Goal: Task Accomplishment & Management: Manage account settings

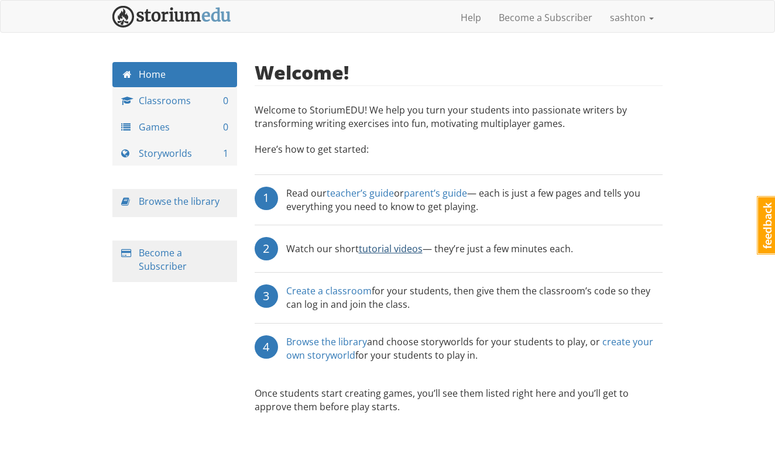
click at [385, 242] on link "tutorial videos" at bounding box center [391, 248] width 64 height 13
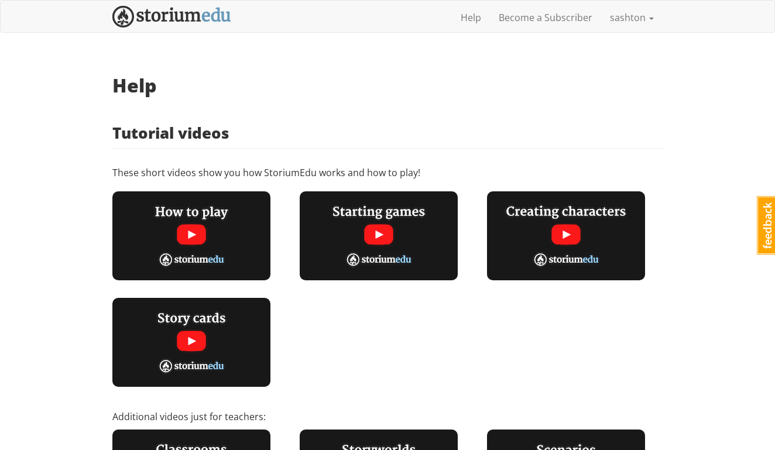
click at [189, 234] on img at bounding box center [191, 235] width 158 height 89
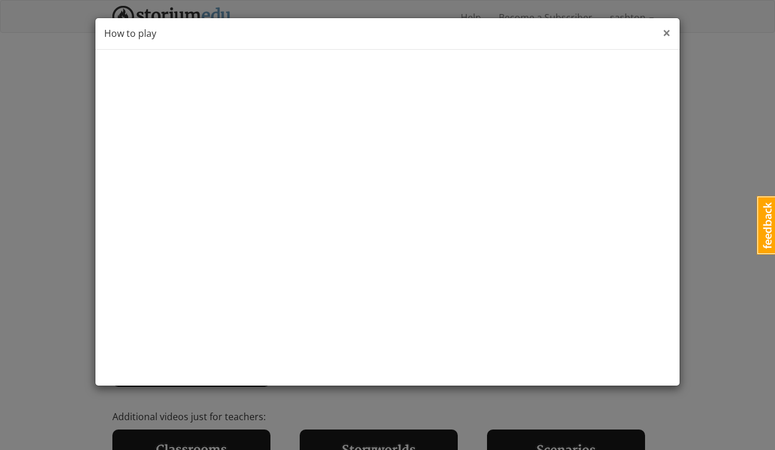
click at [670, 35] on span "×" at bounding box center [667, 32] width 8 height 19
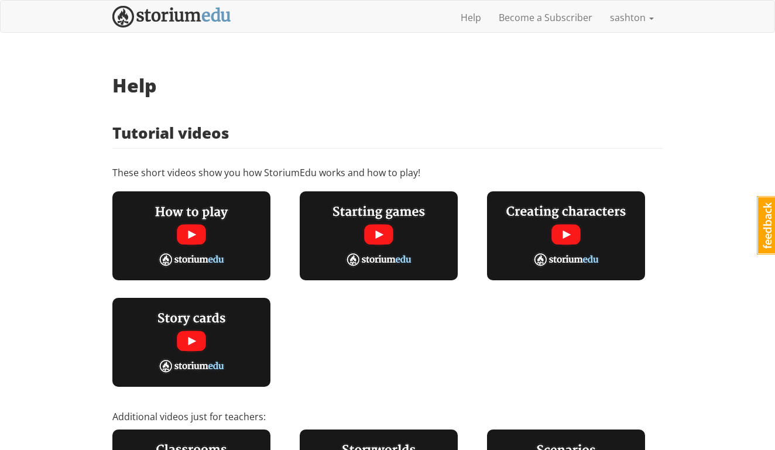
click at [392, 228] on img at bounding box center [379, 235] width 158 height 89
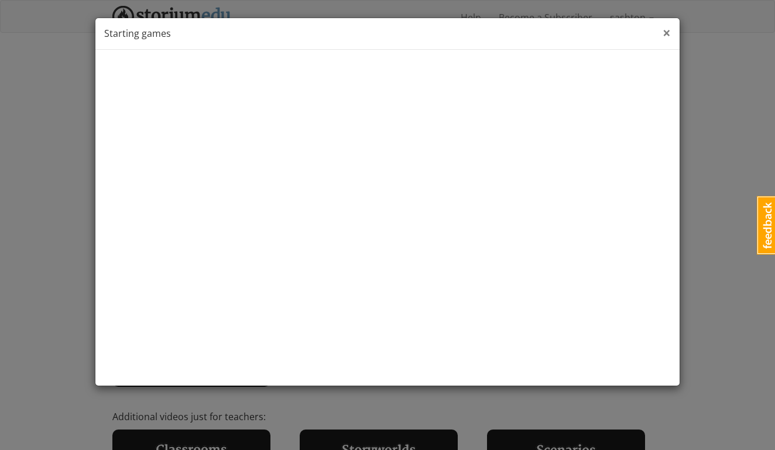
click at [668, 35] on span "×" at bounding box center [667, 32] width 8 height 19
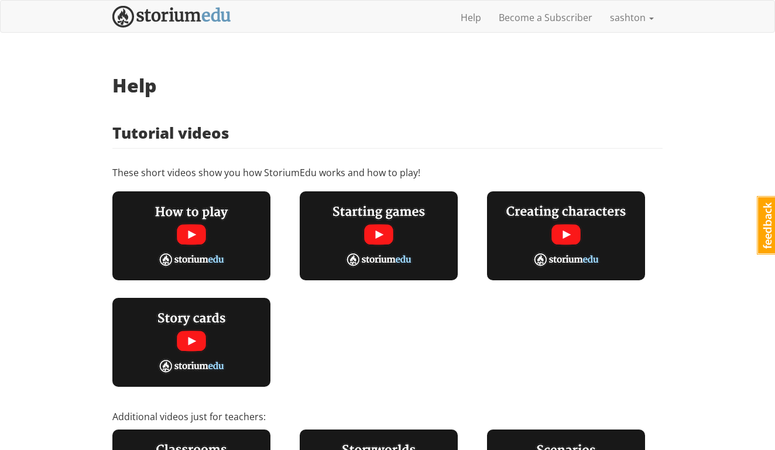
click at [527, 224] on img at bounding box center [566, 235] width 158 height 89
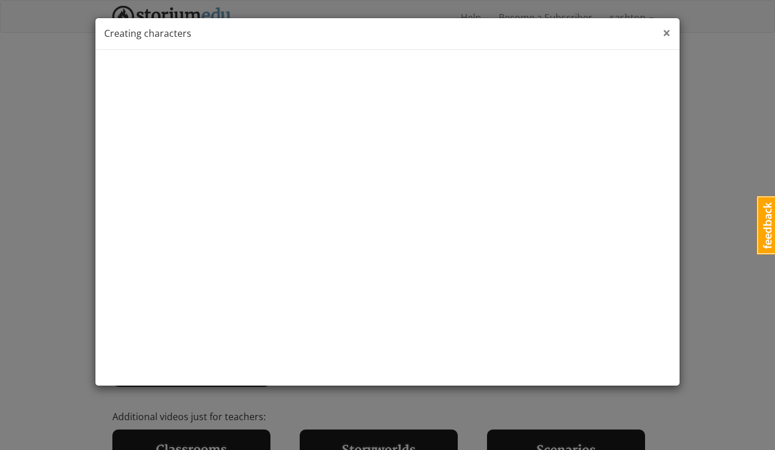
click at [669, 33] on span "×" at bounding box center [667, 32] width 8 height 19
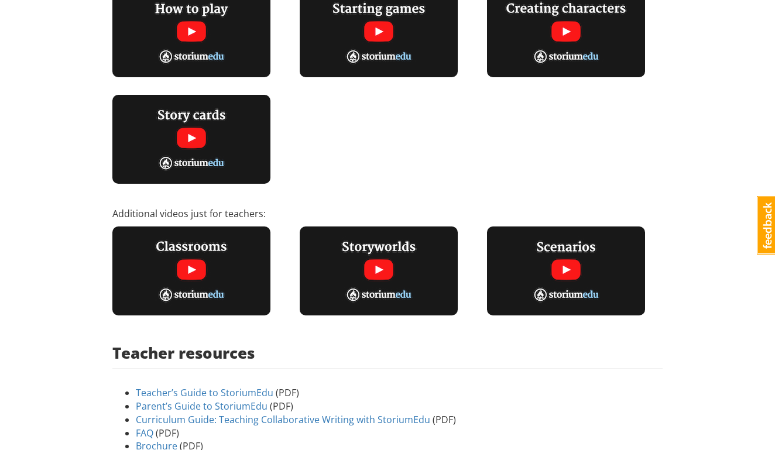
scroll to position [208, 0]
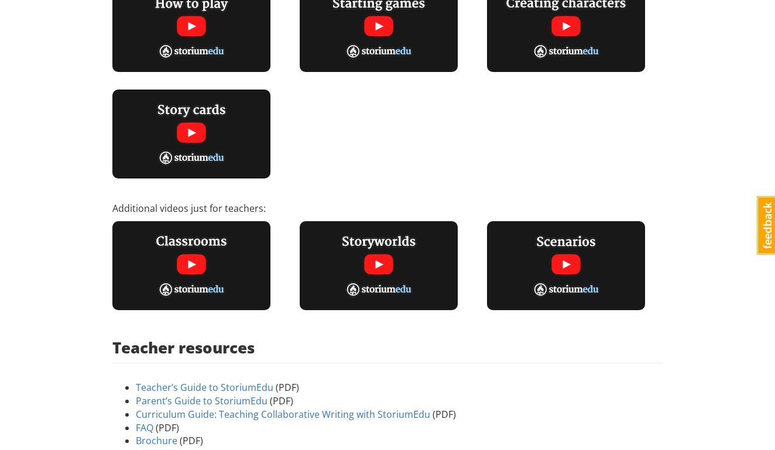
click at [196, 269] on img at bounding box center [191, 265] width 158 height 89
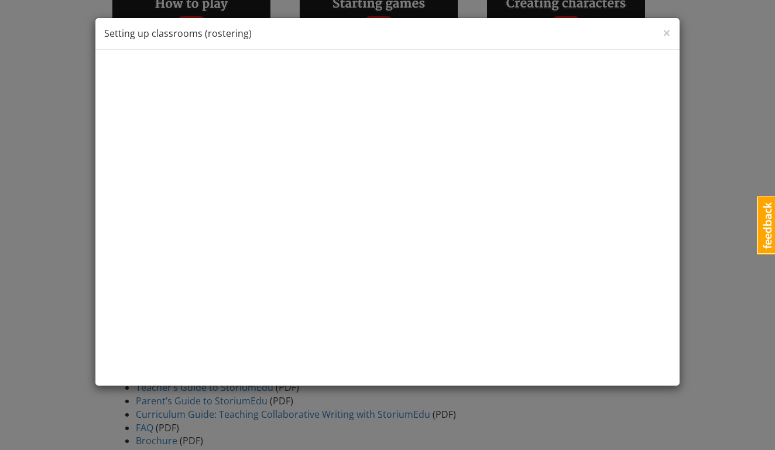
click at [662, 32] on div "× Close Setting up classrooms (rostering)" at bounding box center [387, 34] width 584 height 32
click at [666, 33] on span "×" at bounding box center [667, 32] width 8 height 19
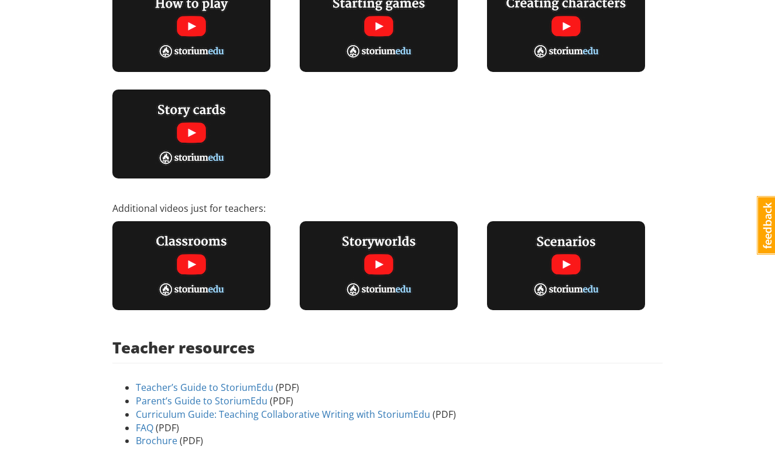
click at [378, 264] on img at bounding box center [379, 265] width 158 height 89
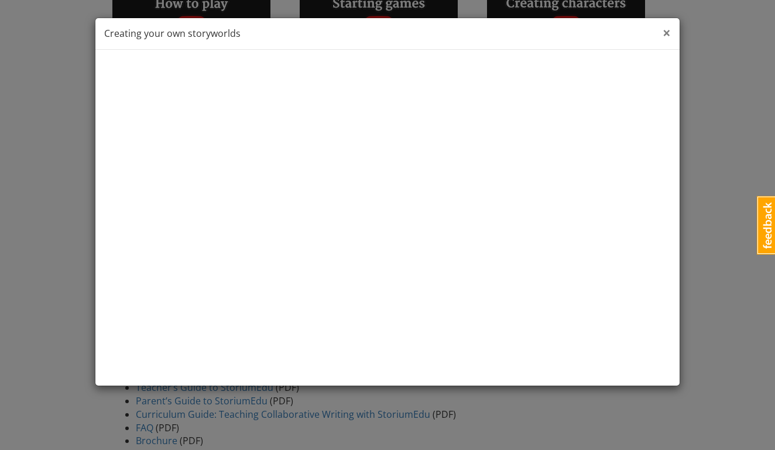
click at [667, 33] on span "×" at bounding box center [667, 32] width 8 height 19
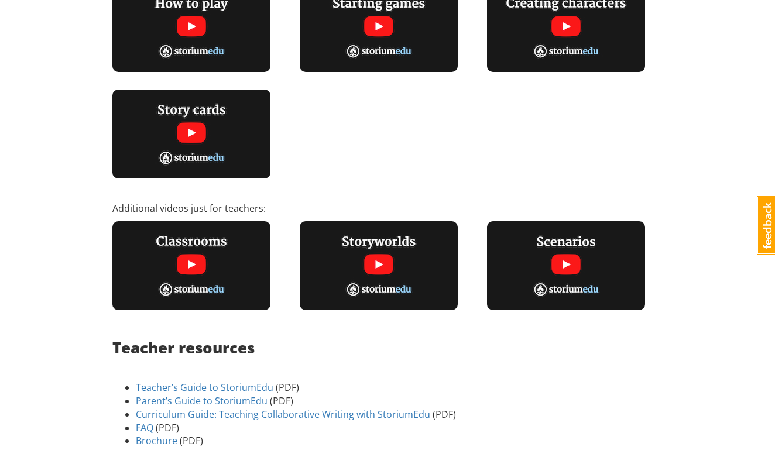
click at [523, 271] on img at bounding box center [566, 265] width 158 height 89
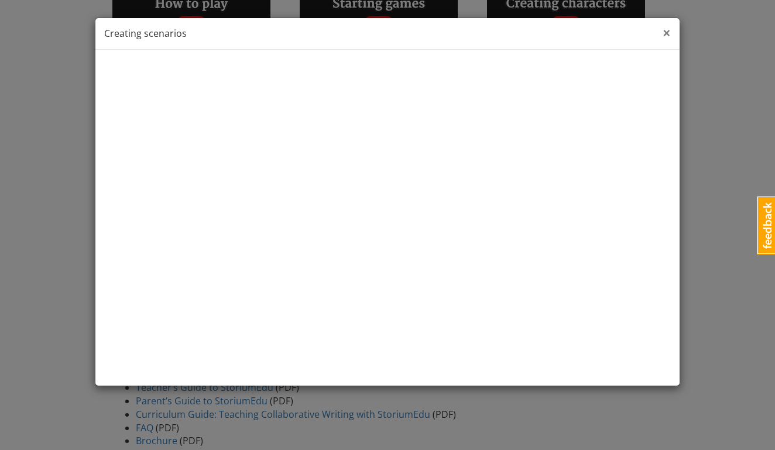
click at [668, 30] on span "×" at bounding box center [667, 32] width 8 height 19
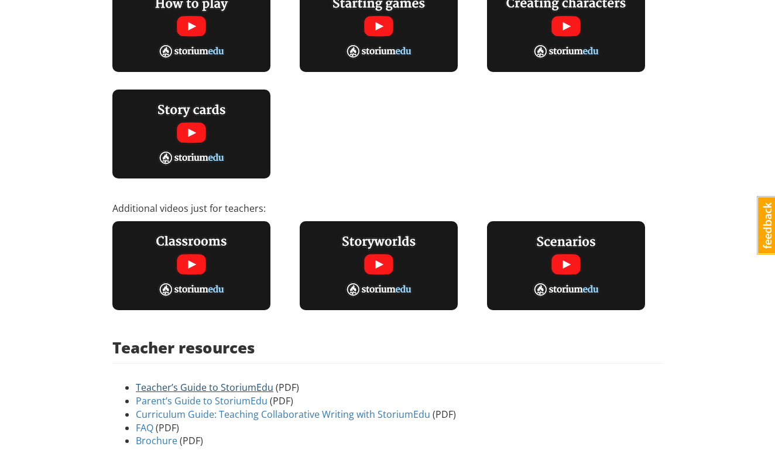
click at [238, 388] on link "Teacher’s Guide to StoriumEdu" at bounding box center [205, 387] width 138 height 13
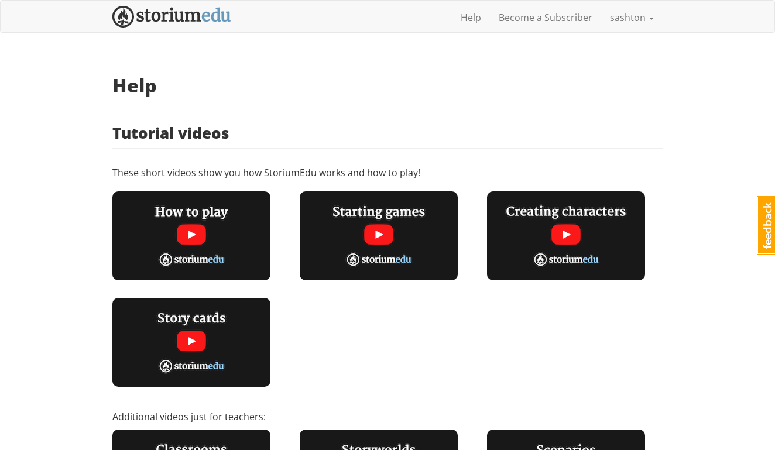
scroll to position [0, 0]
click at [631, 18] on link "sashton" at bounding box center [631, 17] width 61 height 29
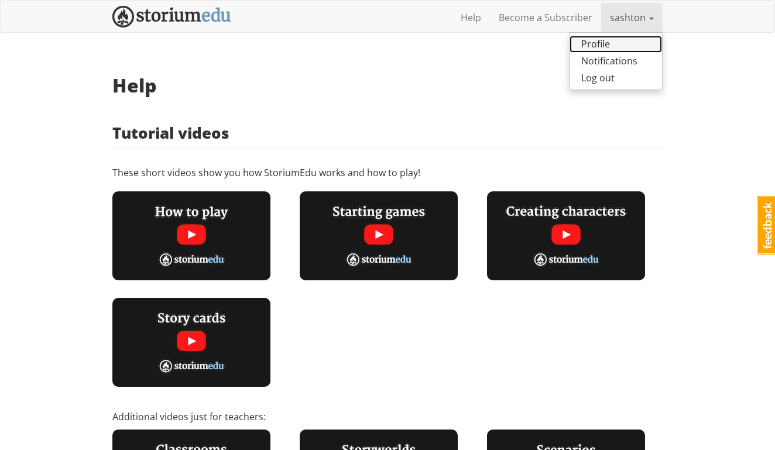
click at [604, 45] on link "Profile" at bounding box center [616, 44] width 93 height 17
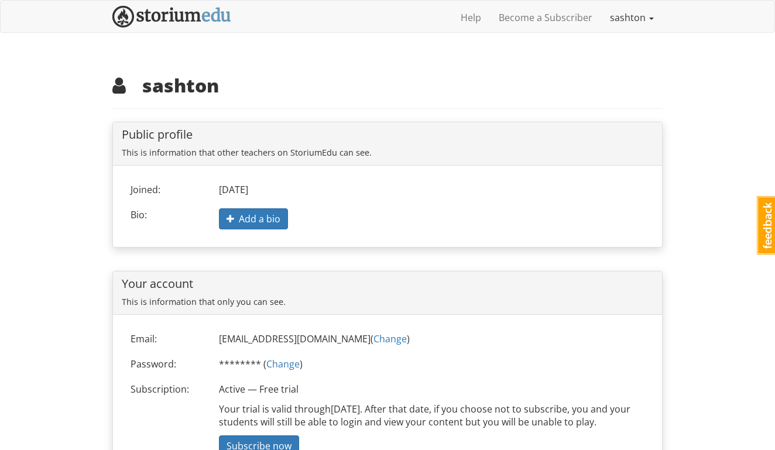
click at [651, 22] on link "sashton" at bounding box center [631, 17] width 61 height 29
click at [390, 100] on div "sashton Public profile This is information that other teachers on StoriumEdu ca…" at bounding box center [387, 281] width 550 height 412
click at [536, 19] on link "Become a Subscriber" at bounding box center [545, 17] width 111 height 29
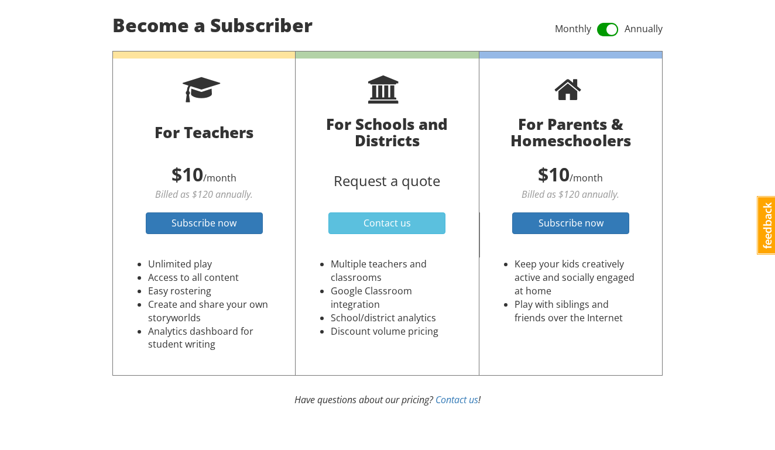
scroll to position [58, 0]
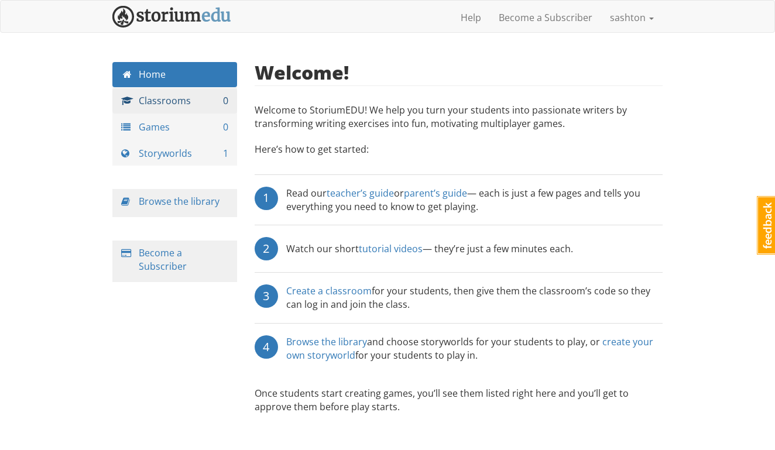
click at [186, 104] on link "Classrooms 0" at bounding box center [174, 100] width 125 height 25
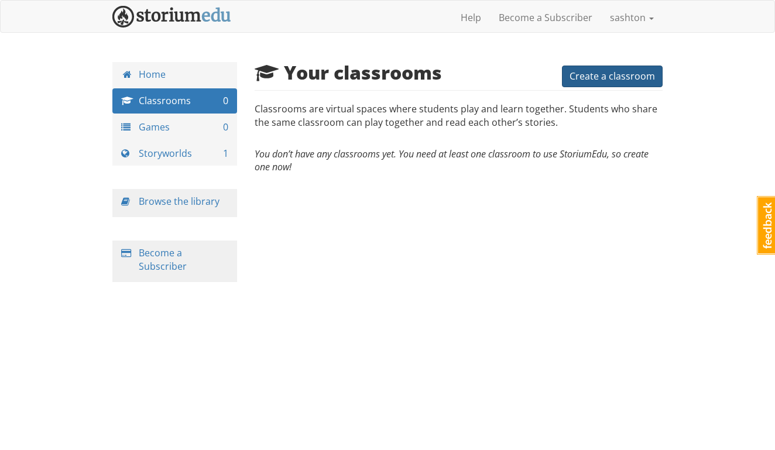
click at [586, 73] on span "Create a classroom" at bounding box center [612, 76] width 85 height 13
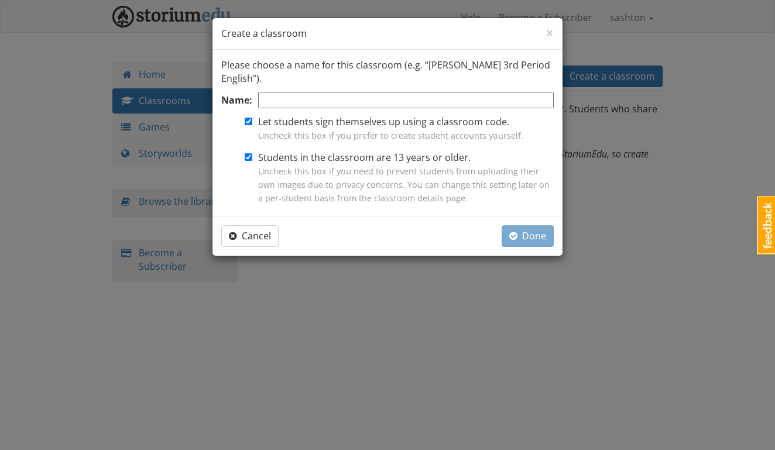
click at [250, 122] on input "Let students sign themselves up using a classroom code. Uncheck this box if you…" at bounding box center [249, 122] width 8 height 8
checkbox input "false"
click at [249, 156] on input "Students in the classroom are 13 years or older. Uncheck this box if you need t…" at bounding box center [249, 157] width 8 height 8
click at [248, 157] on input "Students in the classroom are 13 years or older. Uncheck this box if you need t…" at bounding box center [249, 157] width 8 height 8
checkbox input "true"
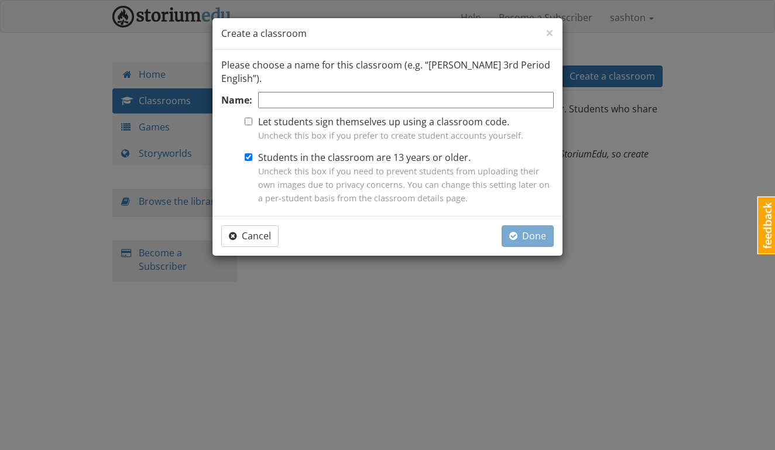
click at [299, 98] on input "Name:" at bounding box center [406, 100] width 296 height 17
type input "P3 (LF & FH)"
click at [537, 234] on span "Done" at bounding box center [527, 236] width 37 height 13
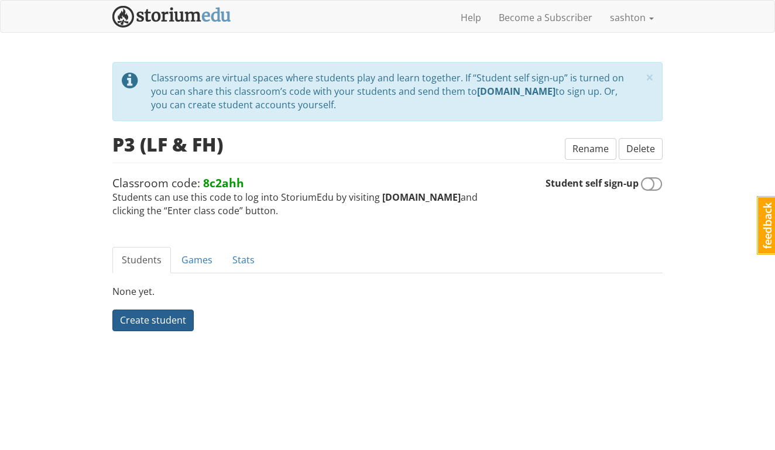
click at [176, 316] on span "Create student" at bounding box center [153, 320] width 66 height 13
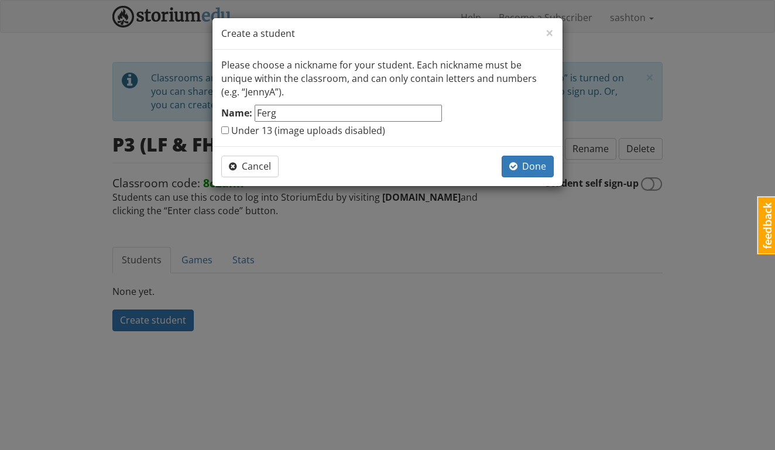
type input "Ferg"
click at [227, 129] on input "Under 13 (image uploads disabled)" at bounding box center [225, 130] width 8 height 8
checkbox input "true"
click at [519, 168] on span "Done" at bounding box center [527, 166] width 37 height 13
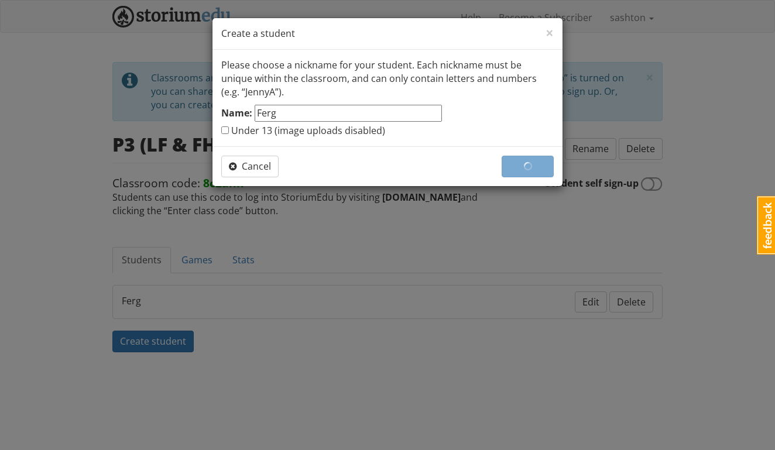
checkbox input "false"
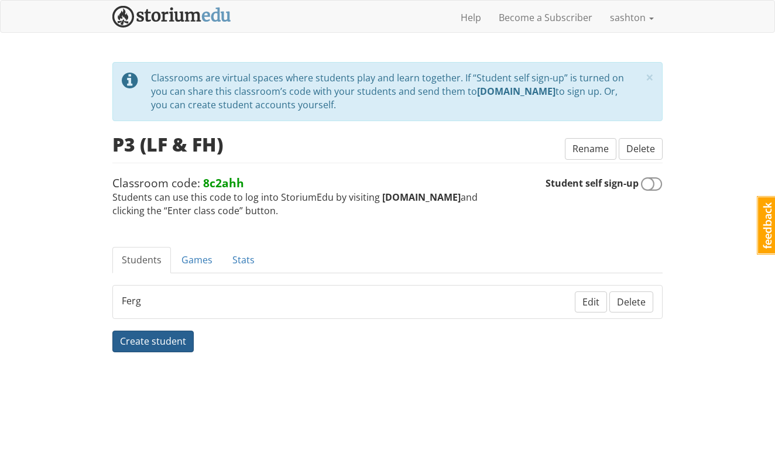
click at [141, 337] on span "Create student" at bounding box center [153, 341] width 66 height 13
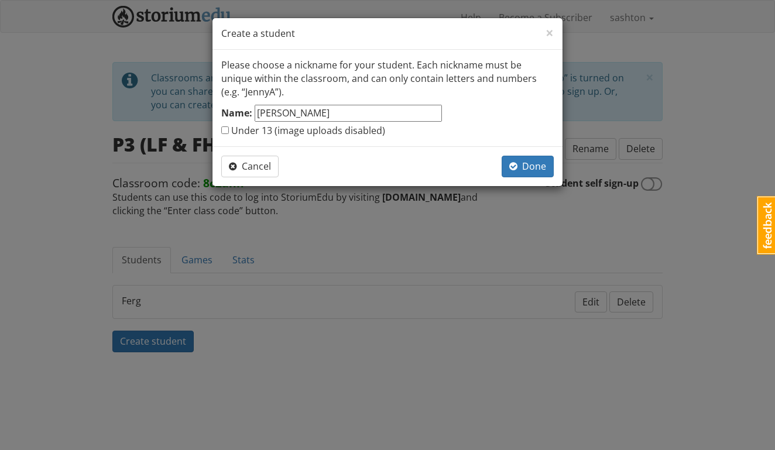
type input "Luke"
click at [228, 124] on label "Under 13 (image uploads disabled)" at bounding box center [303, 130] width 164 height 13
click at [228, 126] on input "Under 13 (image uploads disabled)" at bounding box center [225, 130] width 8 height 8
checkbox input "true"
click at [522, 167] on span "Done" at bounding box center [527, 166] width 37 height 13
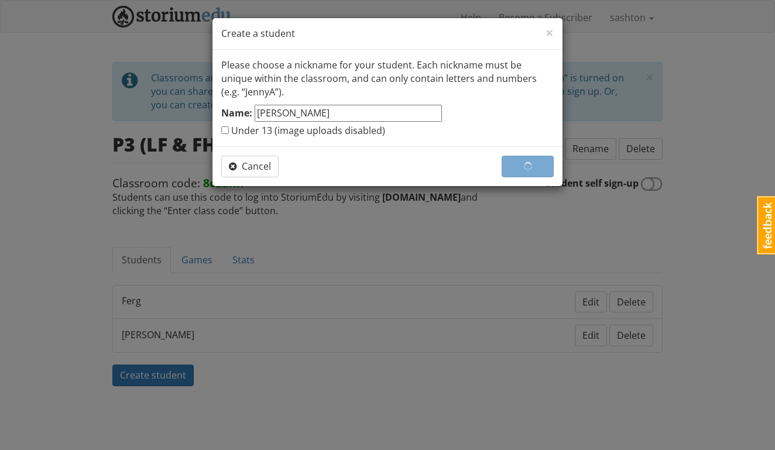
checkbox input "false"
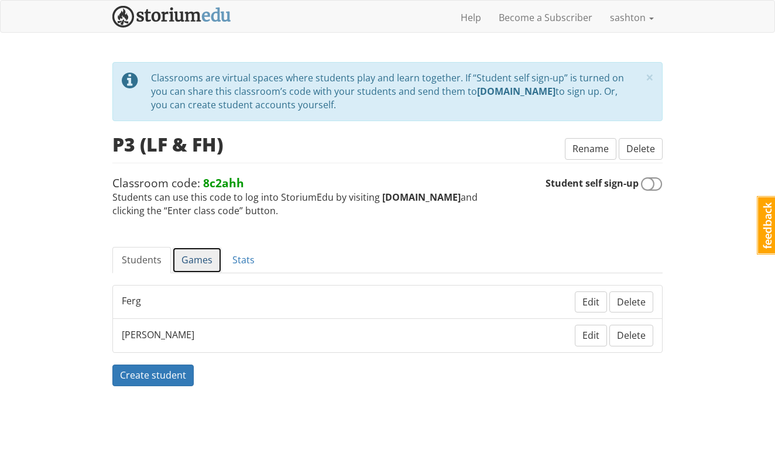
click at [201, 258] on link "Games" at bounding box center [197, 260] width 50 height 26
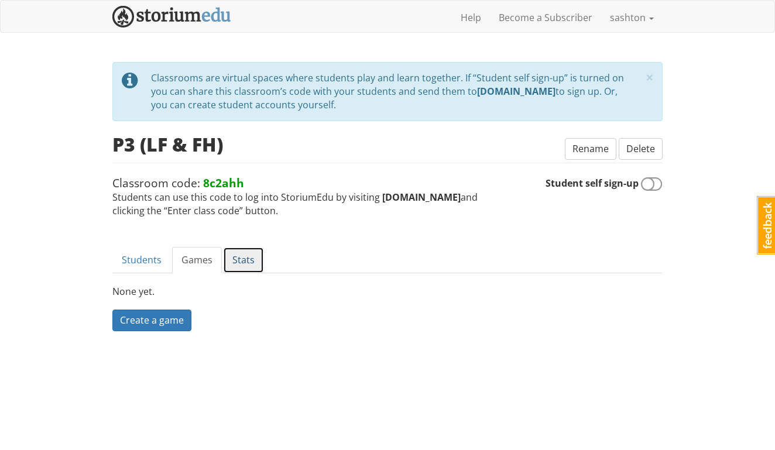
click at [253, 259] on link "Stats" at bounding box center [243, 260] width 41 height 26
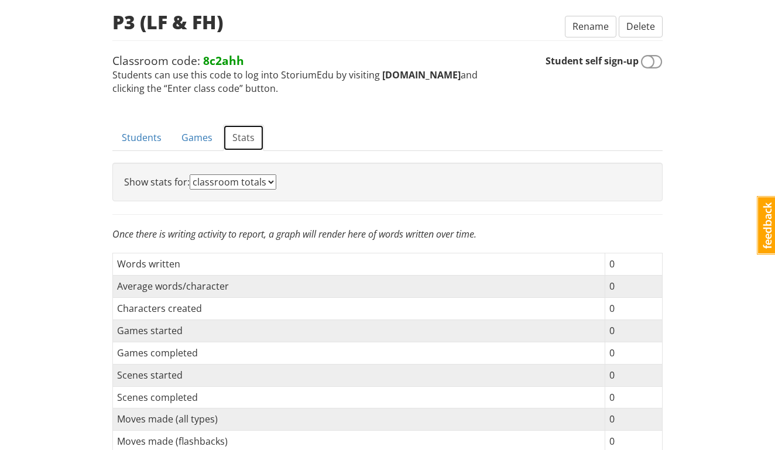
scroll to position [121, 0]
select select "student"
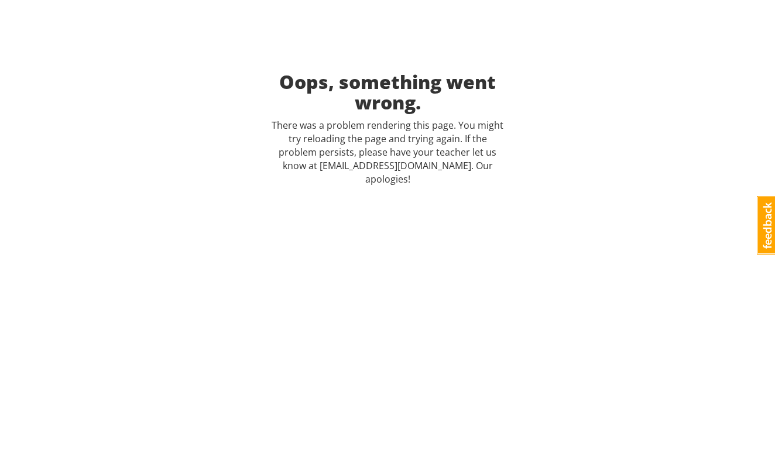
scroll to position [0, 0]
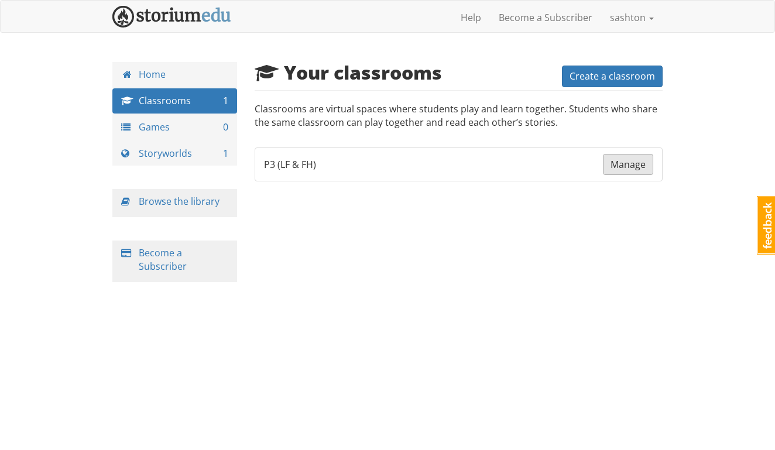
click at [627, 168] on span "Manage" at bounding box center [628, 164] width 35 height 13
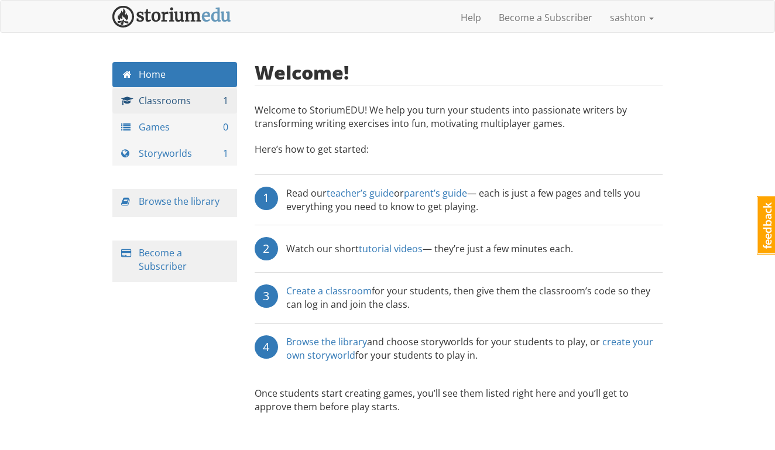
click at [196, 100] on link "Classrooms 1" at bounding box center [174, 100] width 125 height 25
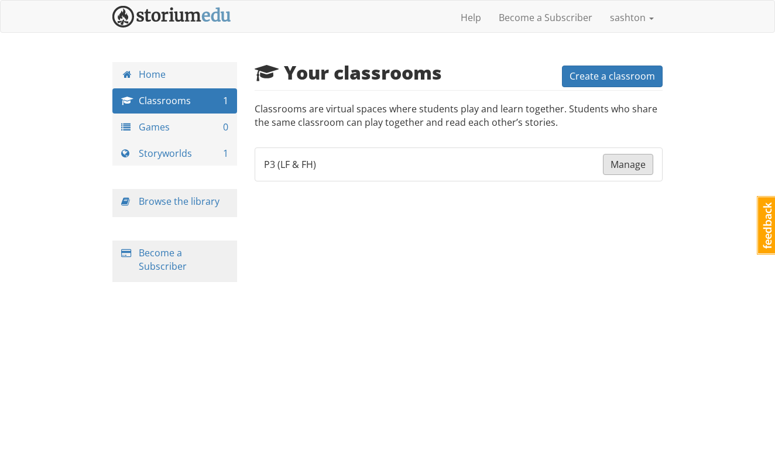
click at [620, 167] on span "Manage" at bounding box center [628, 164] width 35 height 13
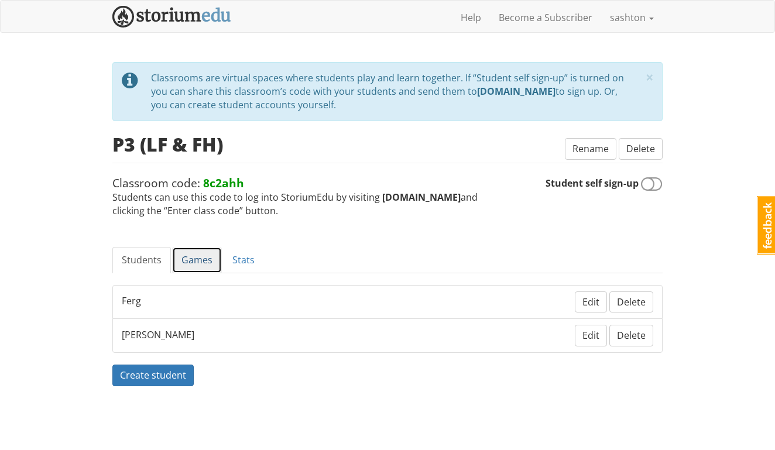
click at [203, 257] on link "Games" at bounding box center [197, 260] width 50 height 26
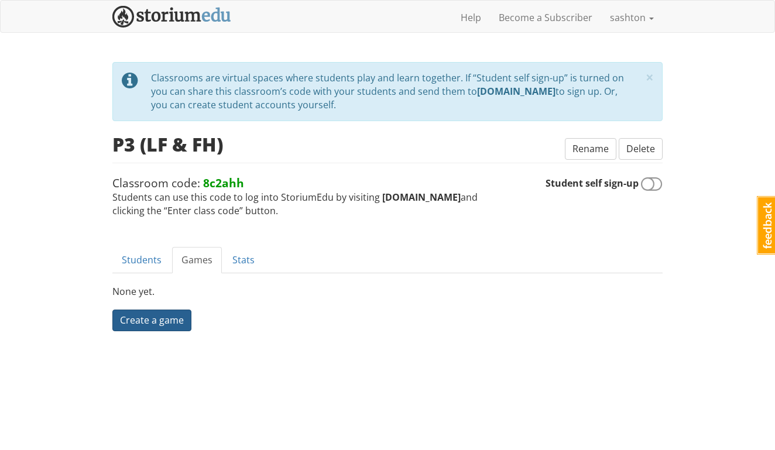
click at [145, 319] on span "Create a game" at bounding box center [152, 320] width 64 height 13
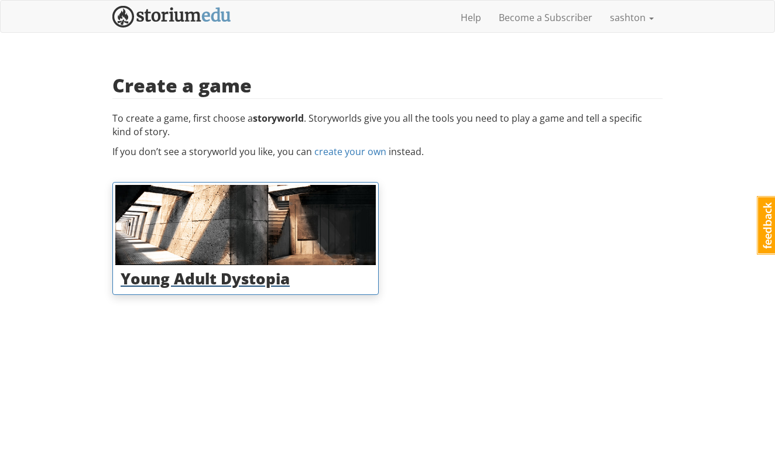
click at [199, 280] on h3 "Young Adult Dystopia" at bounding box center [246, 279] width 250 height 17
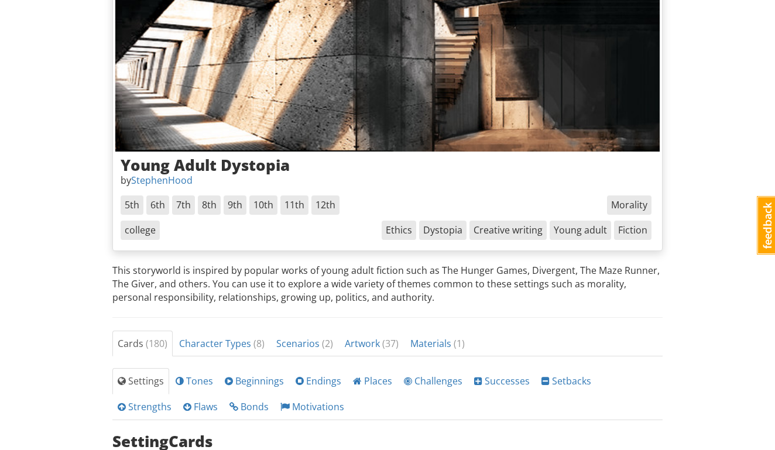
scroll to position [96, 0]
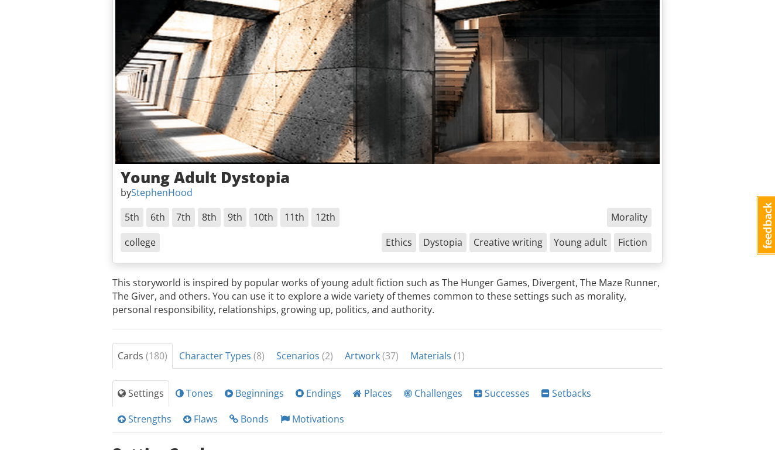
click at [130, 218] on span "5th" at bounding box center [132, 217] width 23 height 19
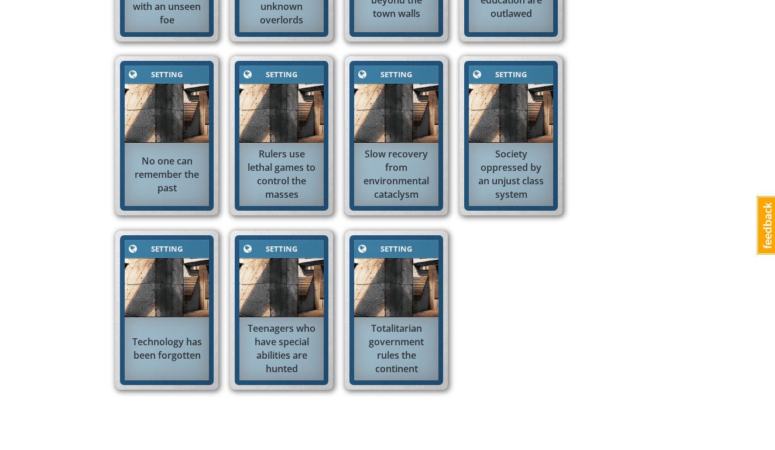
scroll to position [718, 0]
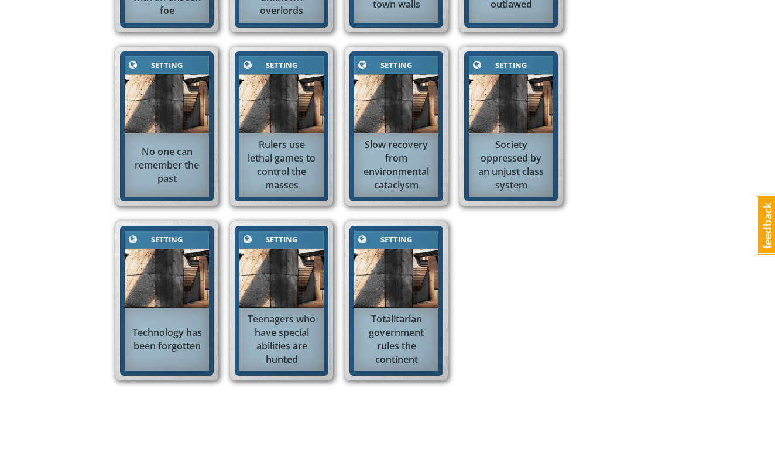
click at [165, 270] on img at bounding box center [167, 278] width 84 height 59
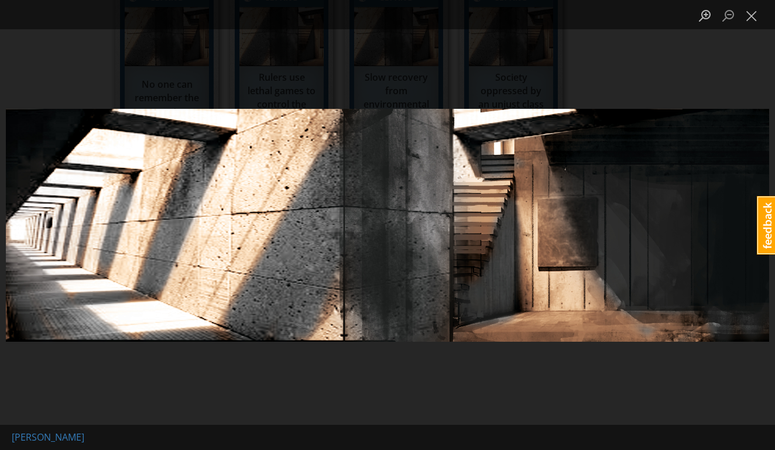
scroll to position [785, 0]
click at [511, 315] on img "Lightbox" at bounding box center [388, 225] width 764 height 234
click at [74, 442] on link "Brandon Schooner" at bounding box center [48, 437] width 73 height 13
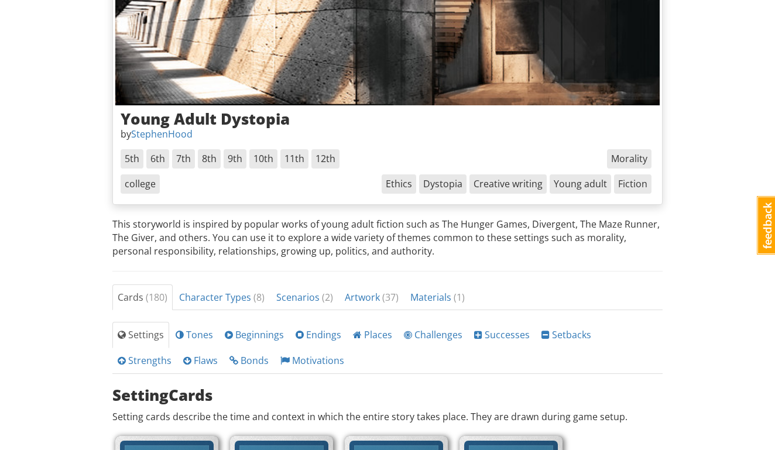
scroll to position [159, 0]
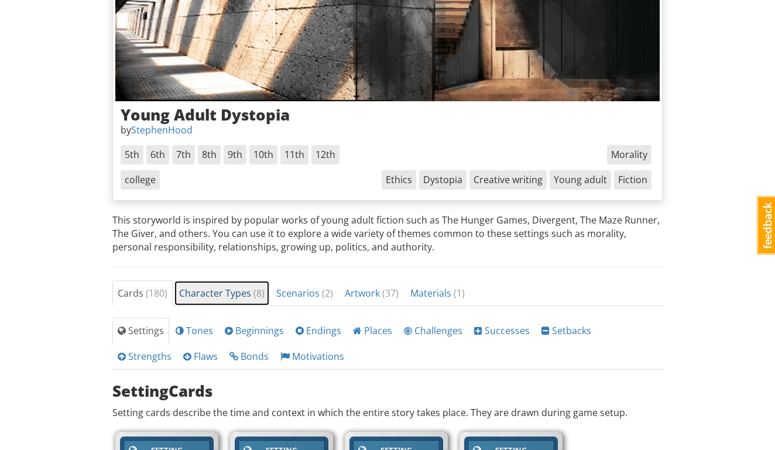
click at [230, 290] on span "Character Types ( 8 )" at bounding box center [221, 293] width 85 height 13
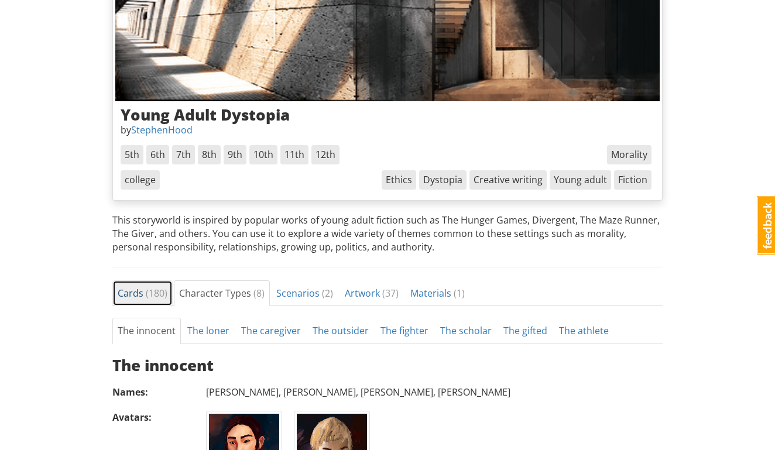
click at [151, 292] on span "( 180 )" at bounding box center [157, 293] width 22 height 13
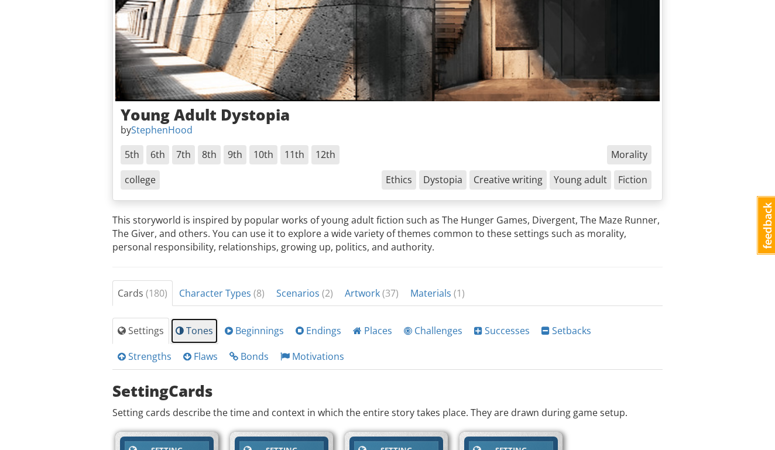
click at [191, 324] on span "Tones" at bounding box center [194, 330] width 37 height 13
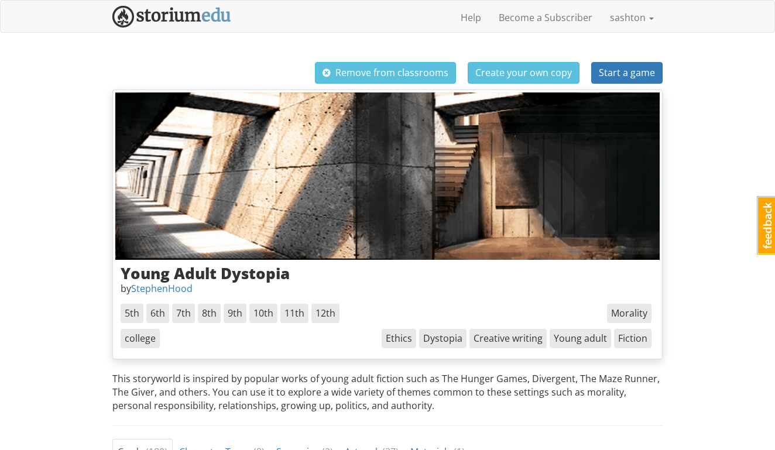
scroll to position [0, 0]
click at [632, 70] on span "Start a game" at bounding box center [627, 72] width 56 height 13
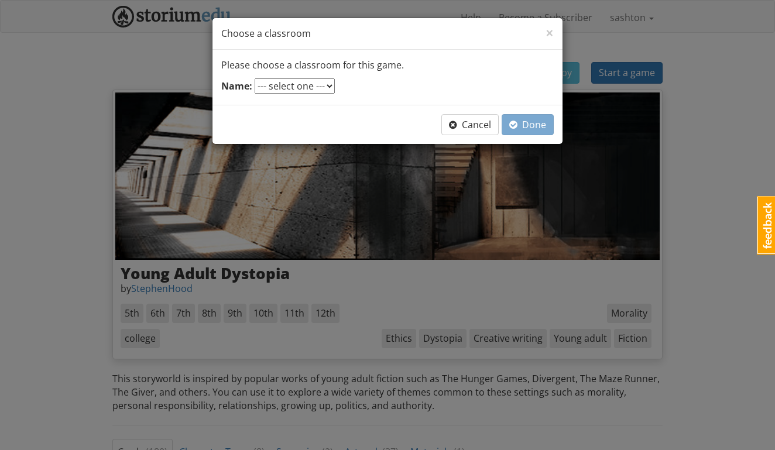
select select "ab9erx"
click at [546, 30] on span "×" at bounding box center [550, 32] width 8 height 19
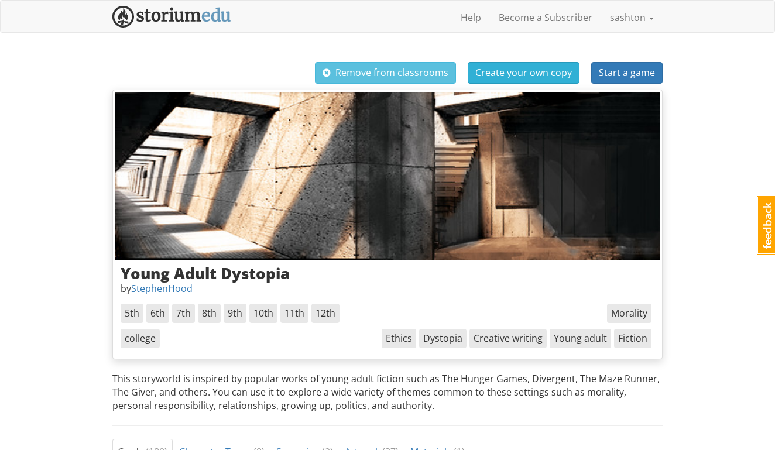
click at [523, 77] on span "Create your own copy" at bounding box center [523, 72] width 97 height 13
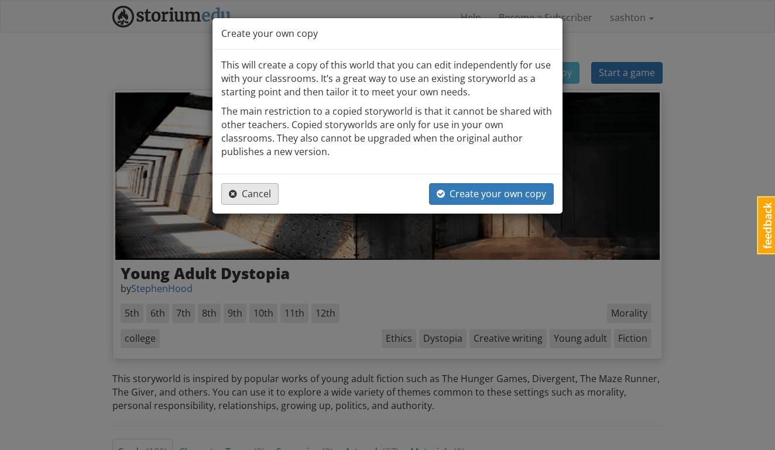
click at [262, 191] on span "Cancel" at bounding box center [250, 193] width 42 height 13
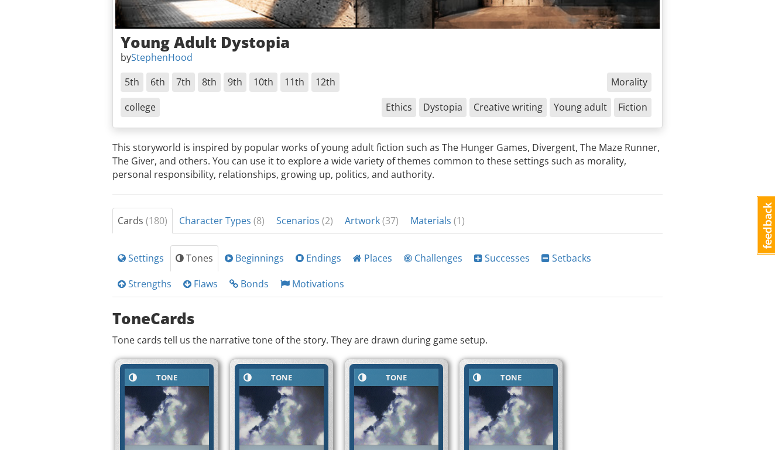
scroll to position [245, 0]
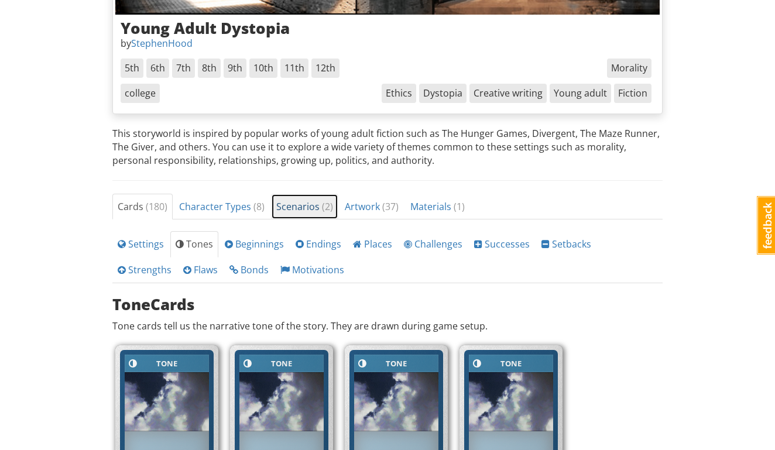
click at [293, 208] on span "Scenarios ( 2 )" at bounding box center [304, 206] width 57 height 13
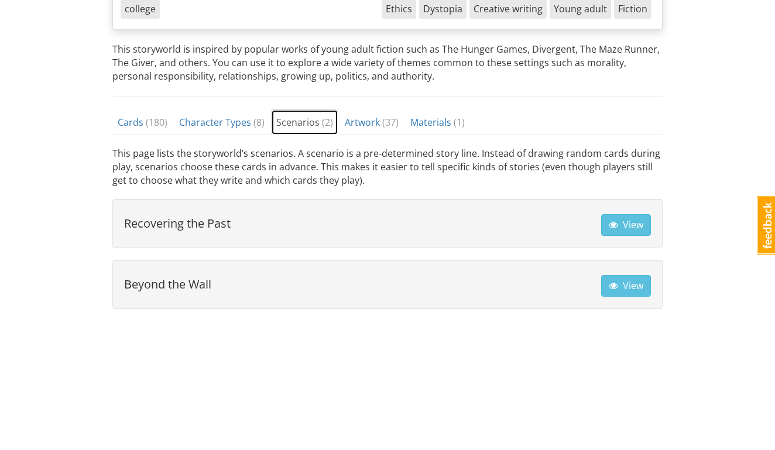
scroll to position [329, 0]
click at [634, 227] on button "View" at bounding box center [626, 226] width 50 height 22
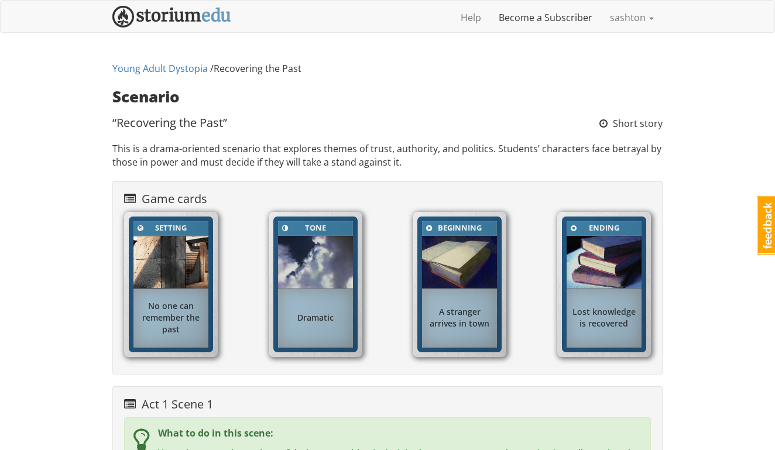
click at [540, 19] on link "Become a Subscriber" at bounding box center [545, 17] width 111 height 29
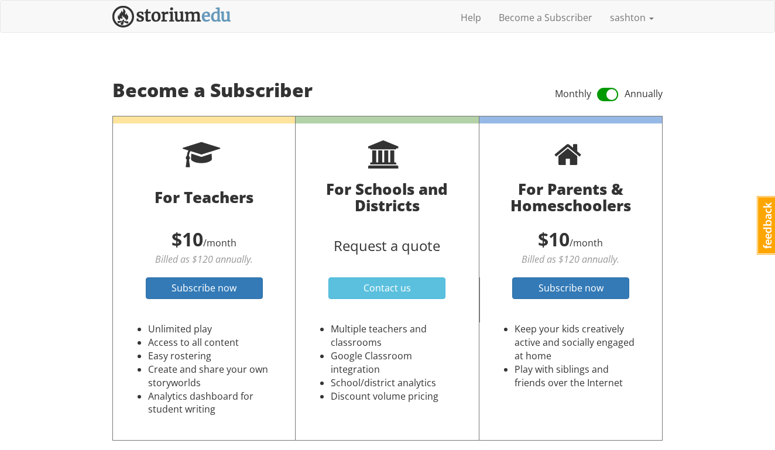
click at [612, 95] on span at bounding box center [608, 94] width 22 height 19
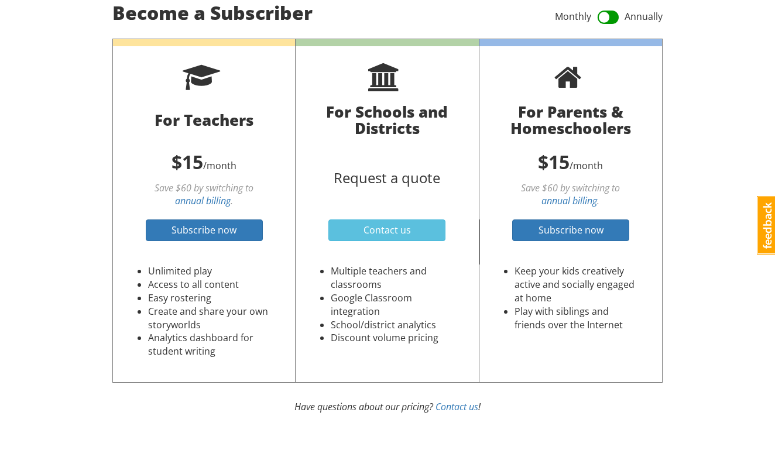
scroll to position [81, 0]
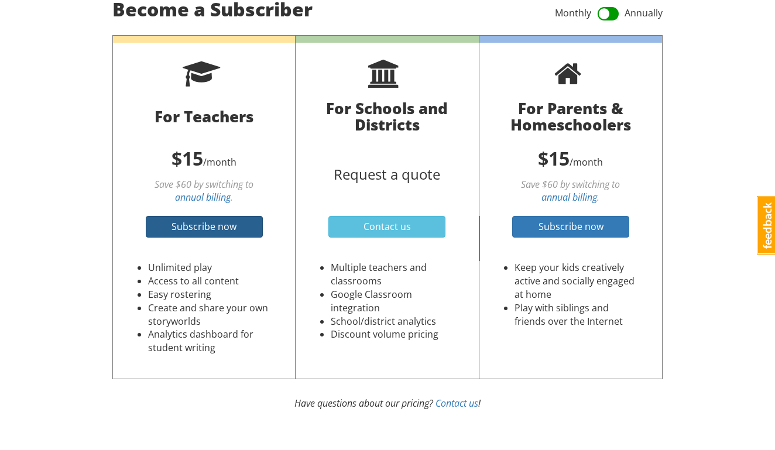
click at [200, 228] on span "Subscribe now" at bounding box center [204, 226] width 65 height 13
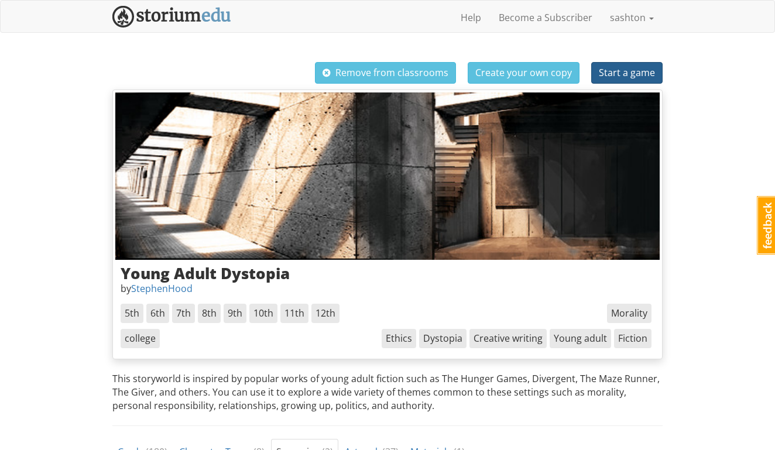
click at [616, 72] on span "Start a game" at bounding box center [627, 72] width 56 height 13
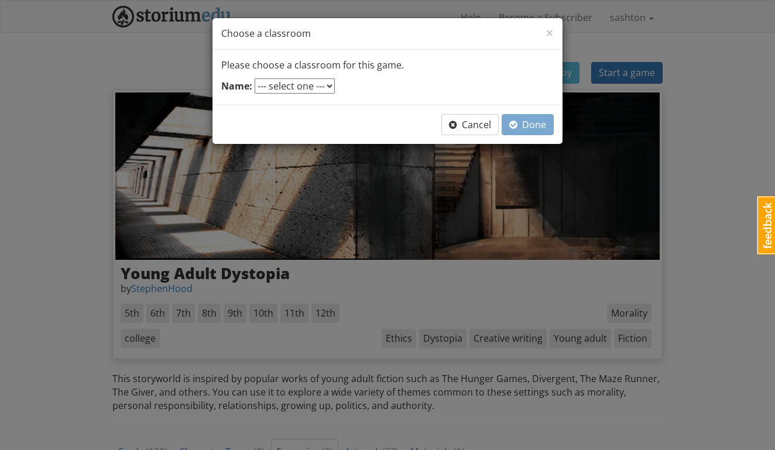
select select "ab9erx"
click at [523, 121] on span "Done" at bounding box center [527, 124] width 37 height 13
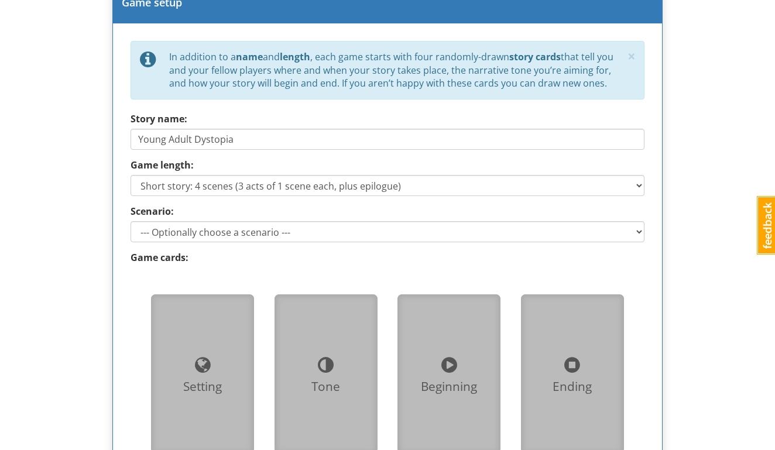
scroll to position [530, 0]
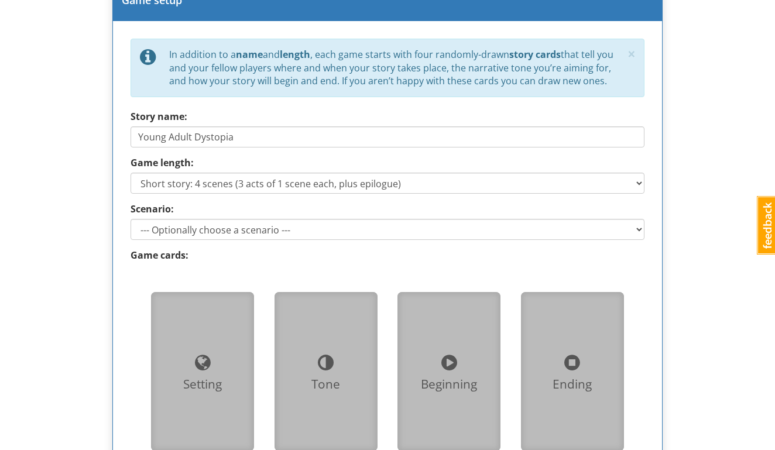
click at [102, 261] on div "sashton sashton 1 Toggle navigation Help Become a Subscriber sashton Profile No…" at bounding box center [387, 166] width 775 height 1393
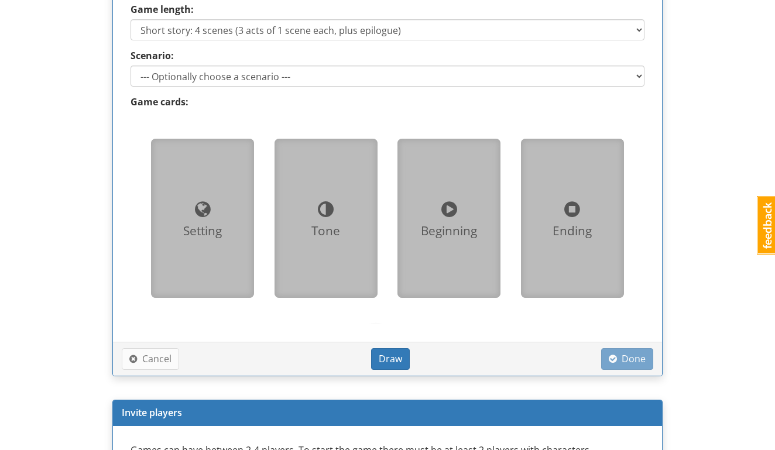
scroll to position [685, 0]
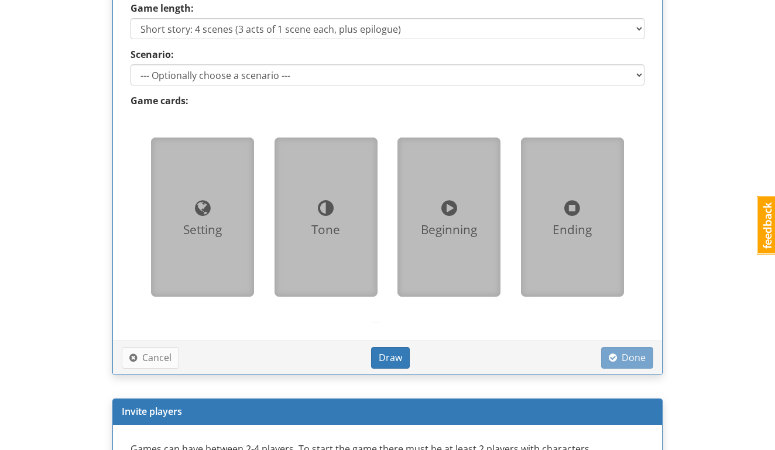
click at [198, 221] on div "Setting" at bounding box center [202, 230] width 84 height 18
click at [390, 355] on span "Draw" at bounding box center [390, 357] width 23 height 13
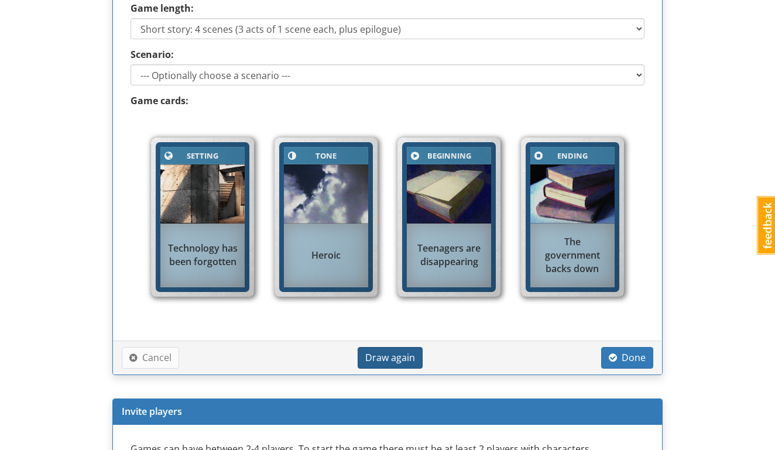
click at [390, 355] on span "Draw again" at bounding box center [390, 357] width 50 height 13
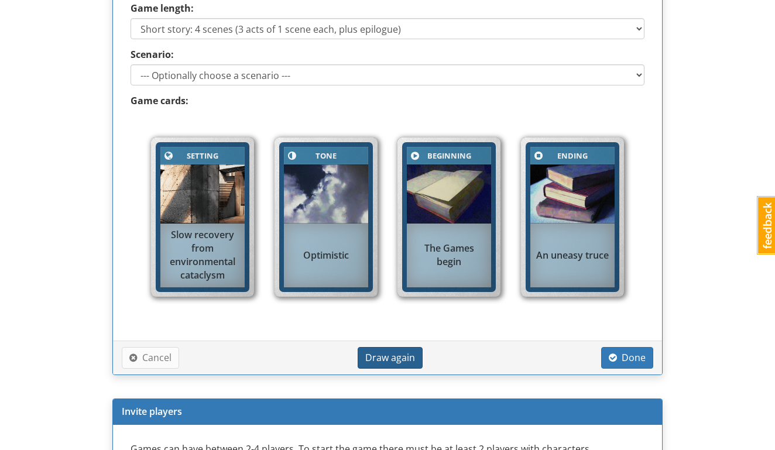
click at [390, 355] on span "Draw again" at bounding box center [390, 357] width 50 height 13
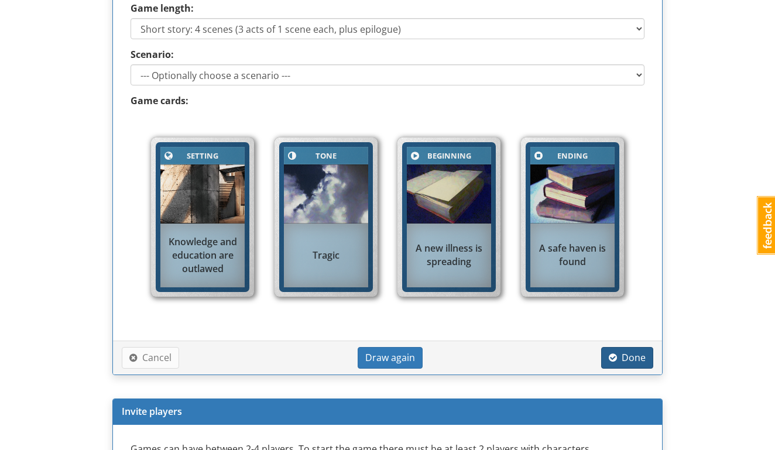
click at [624, 351] on span "Done" at bounding box center [627, 357] width 37 height 13
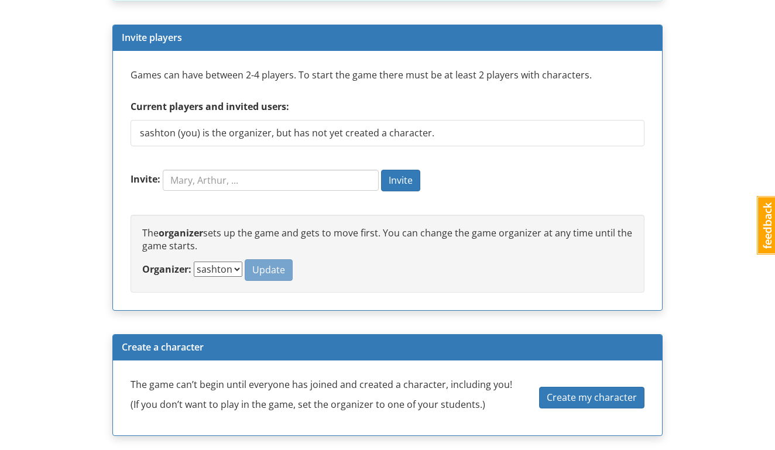
scroll to position [784, 0]
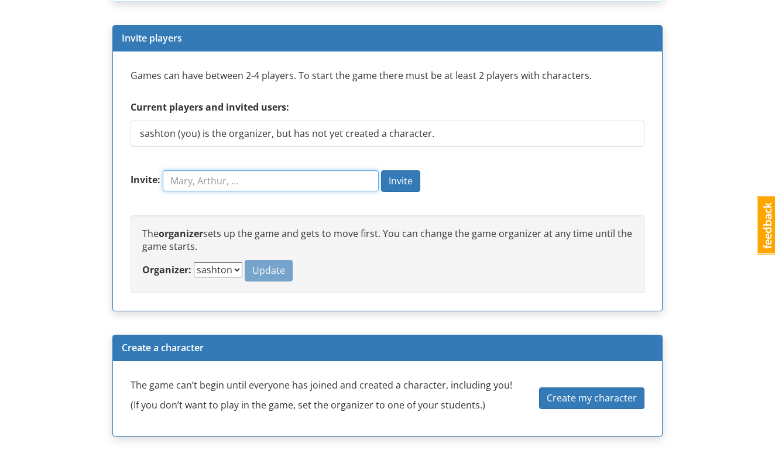
click at [293, 171] on input "Invite:" at bounding box center [271, 180] width 216 height 21
type input "[PERSON_NAME]"
click at [402, 176] on span "Invite" at bounding box center [401, 180] width 24 height 13
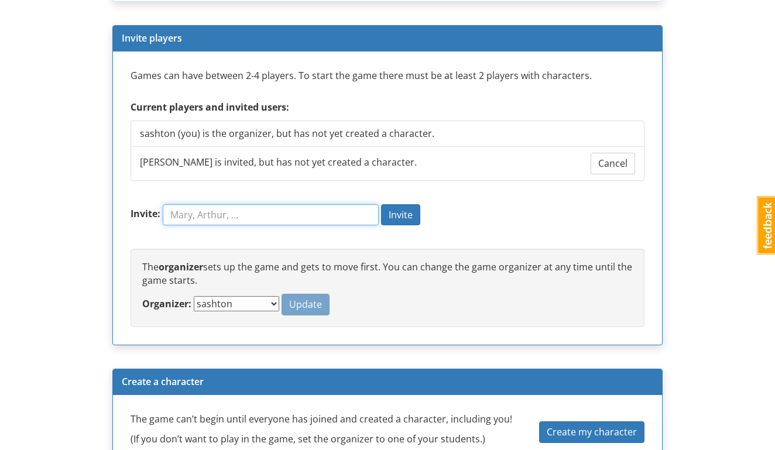
click at [258, 212] on input "Invite:" at bounding box center [271, 214] width 216 height 21
type input "Ferg"
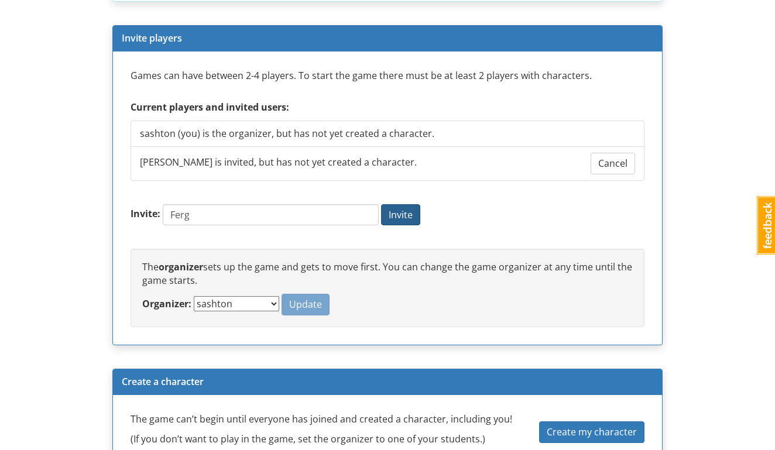
click at [399, 208] on span "Invite" at bounding box center [401, 214] width 24 height 13
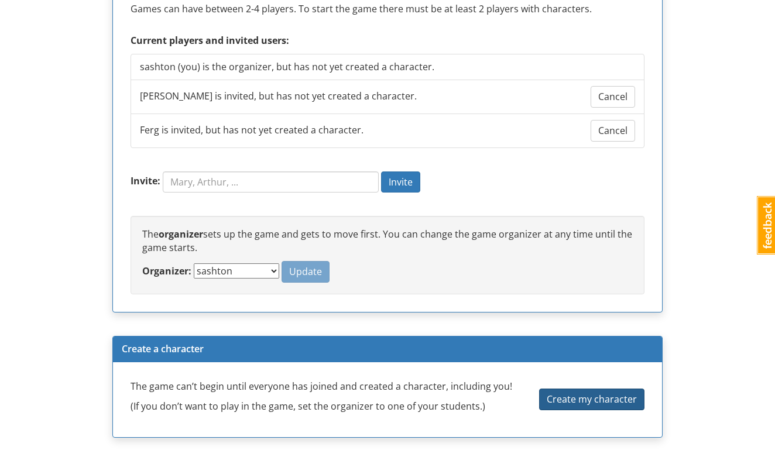
click at [555, 393] on span "Create my character" at bounding box center [592, 399] width 90 height 13
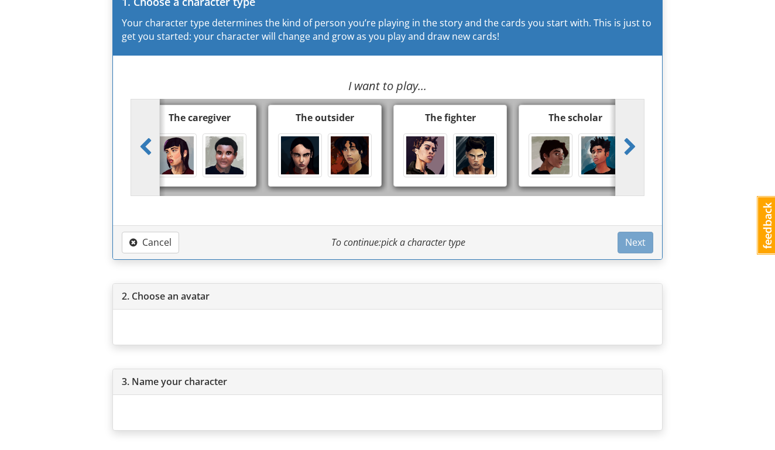
scroll to position [62, 0]
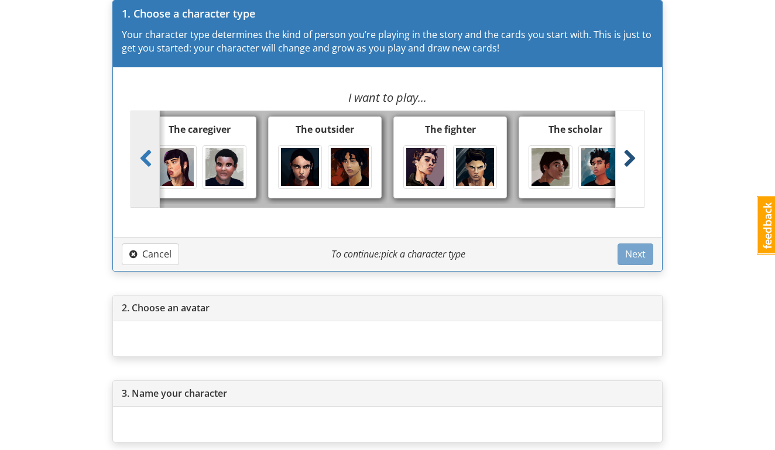
click at [629, 158] on span at bounding box center [630, 159] width 13 height 19
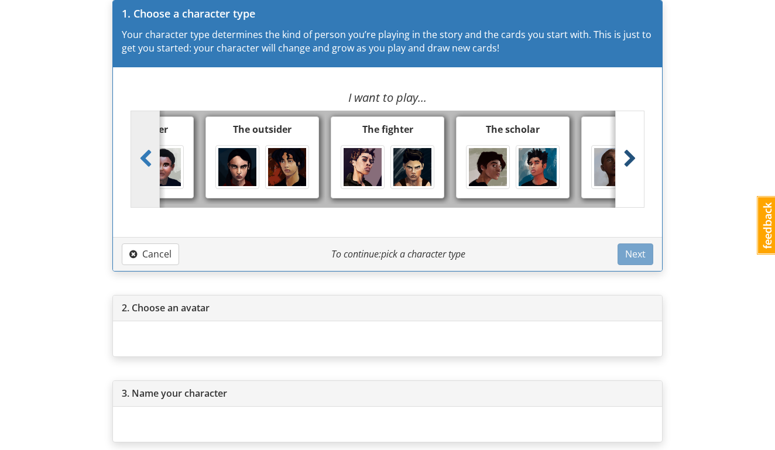
click at [629, 158] on span at bounding box center [630, 159] width 13 height 19
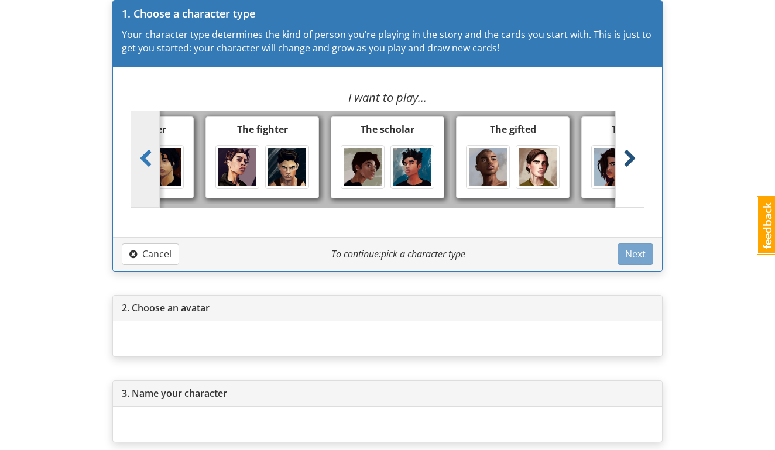
click at [629, 158] on span at bounding box center [630, 159] width 13 height 19
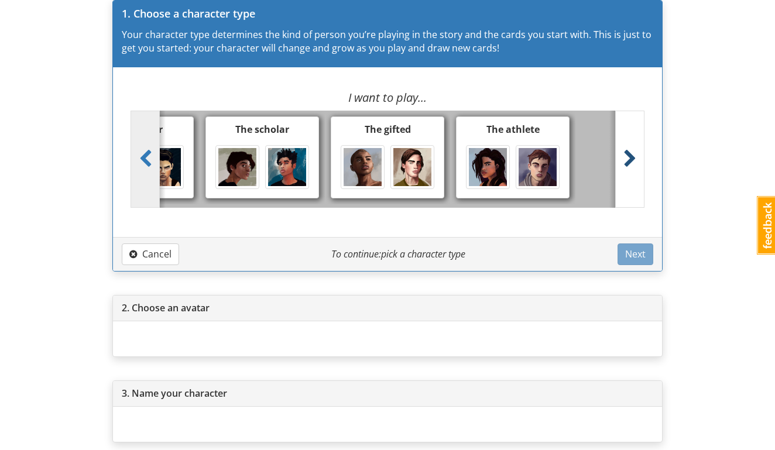
click at [629, 158] on span at bounding box center [630, 159] width 13 height 19
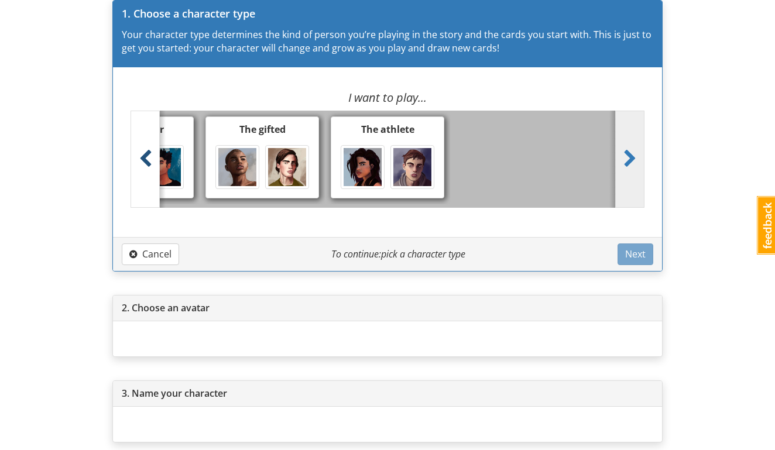
click at [150, 161] on span at bounding box center [145, 159] width 13 height 19
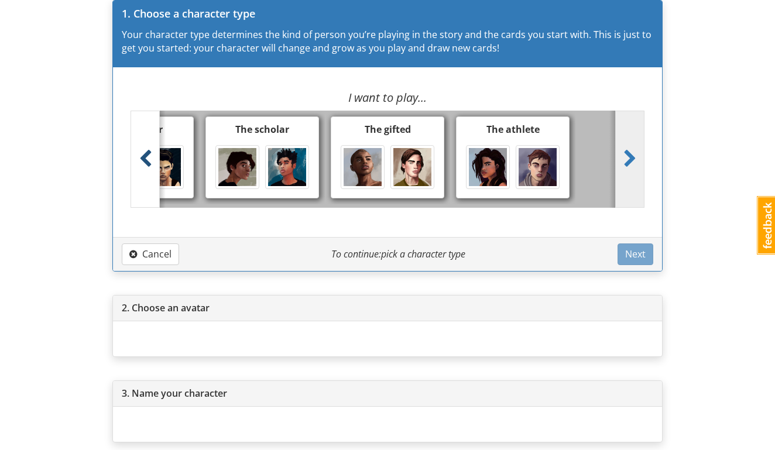
click at [150, 161] on span at bounding box center [145, 159] width 13 height 19
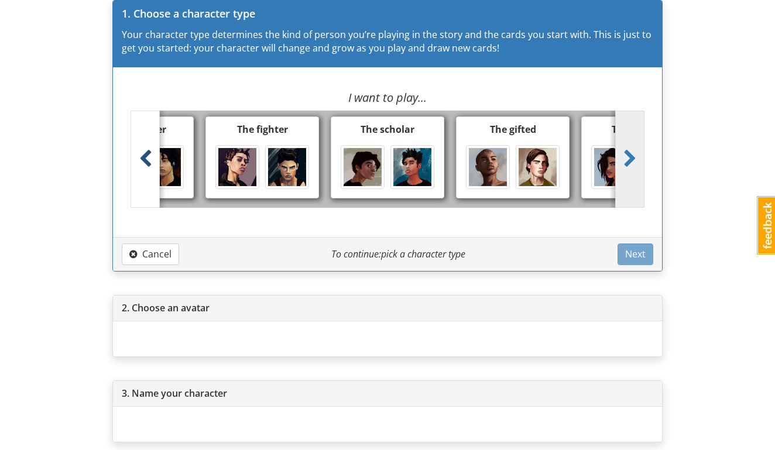
click at [150, 161] on span at bounding box center [145, 159] width 13 height 19
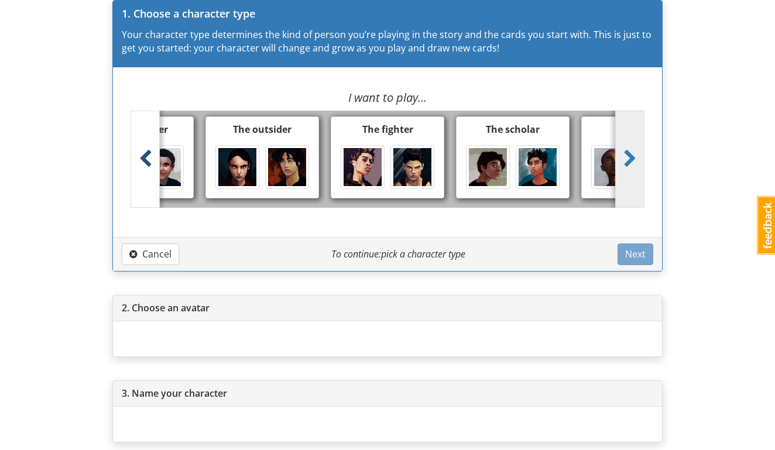
click at [150, 161] on span at bounding box center [145, 159] width 13 height 19
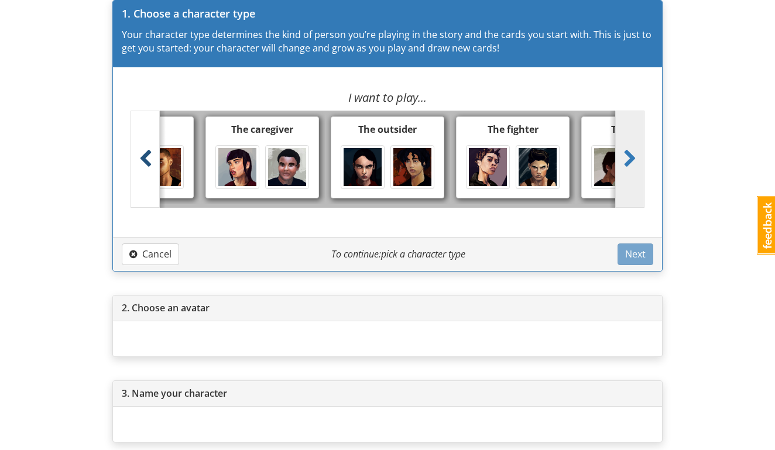
click at [150, 161] on span at bounding box center [145, 159] width 13 height 19
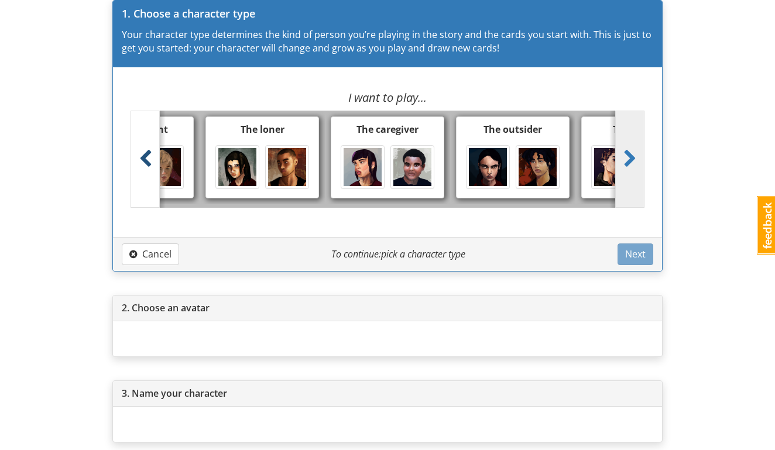
click at [150, 161] on span at bounding box center [145, 159] width 13 height 19
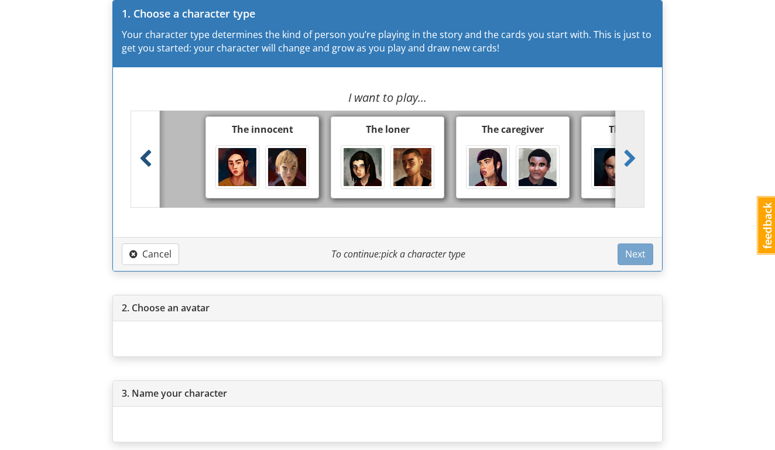
click at [150, 161] on span at bounding box center [145, 159] width 13 height 19
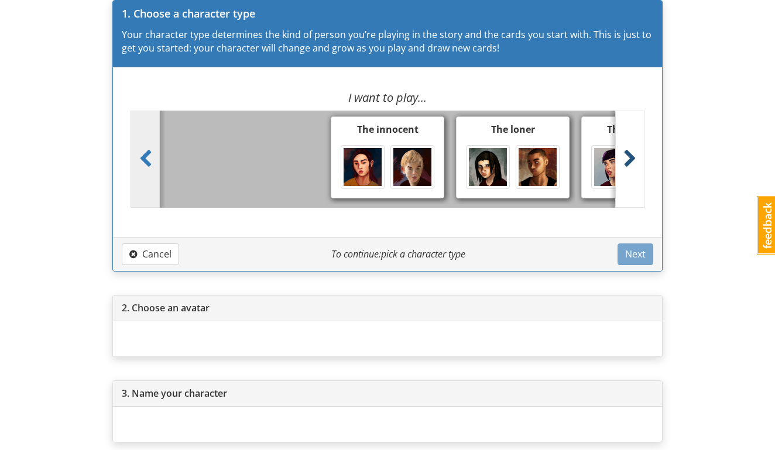
click at [627, 138] on link at bounding box center [629, 159] width 29 height 97
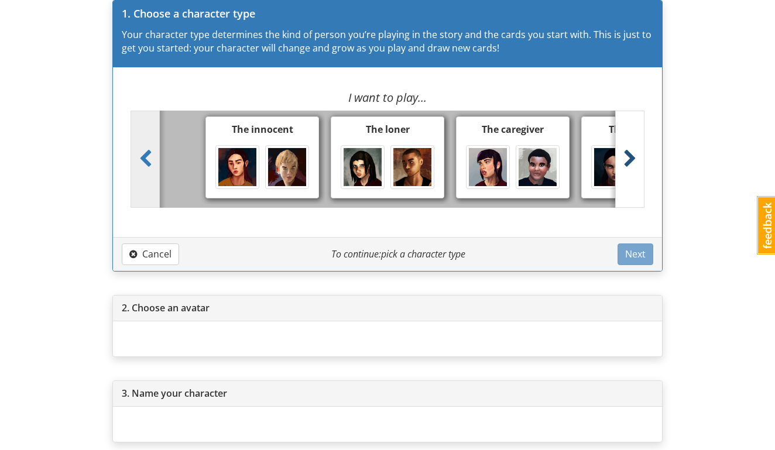
click at [627, 138] on link at bounding box center [629, 159] width 29 height 97
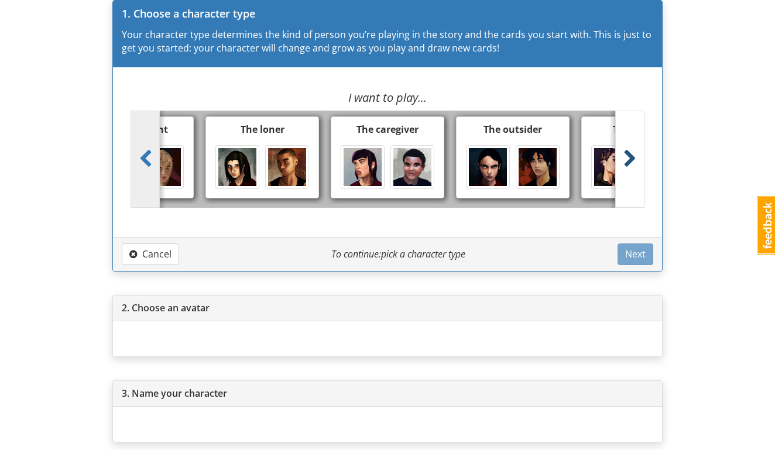
click at [627, 138] on link at bounding box center [629, 159] width 29 height 97
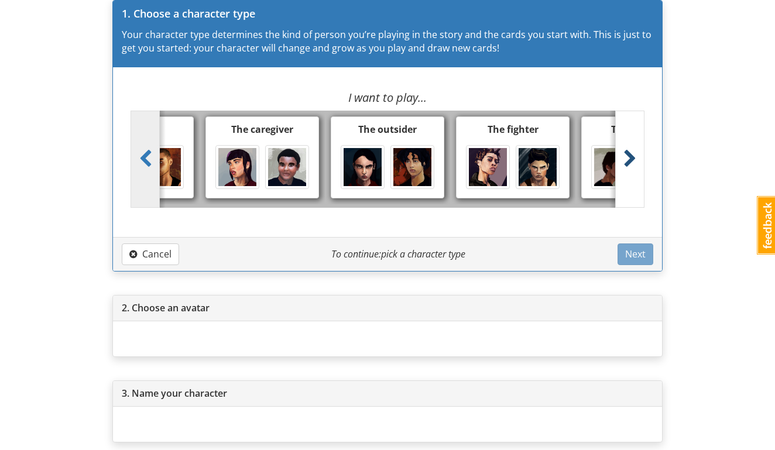
click at [627, 138] on link at bounding box center [629, 159] width 29 height 97
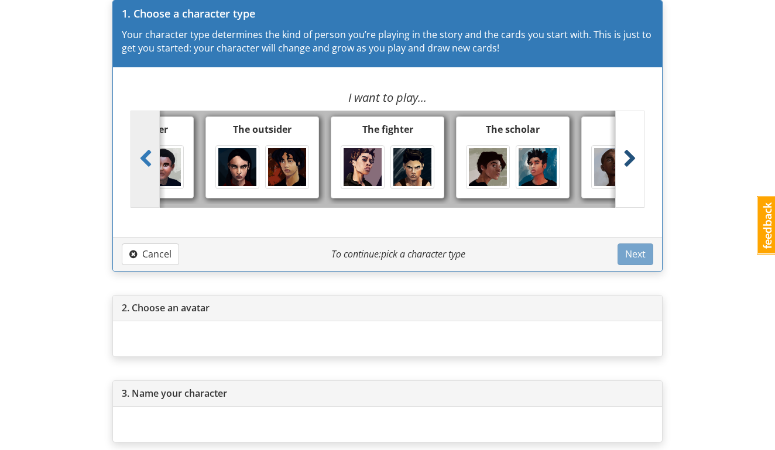
click at [627, 138] on link at bounding box center [629, 159] width 29 height 97
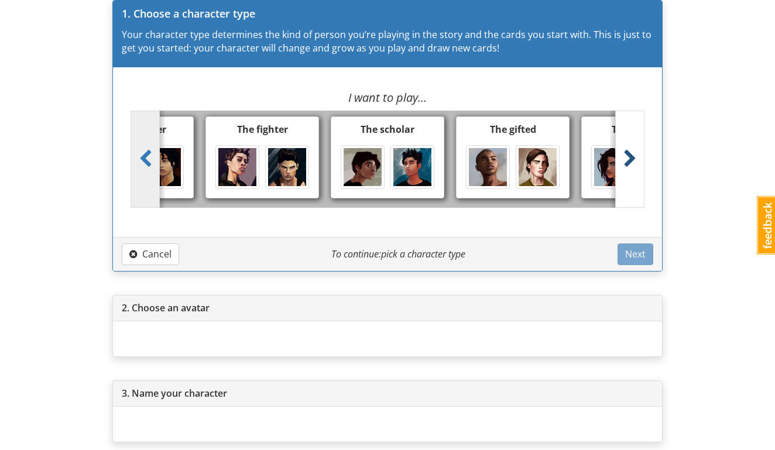
click at [627, 138] on link at bounding box center [629, 159] width 29 height 97
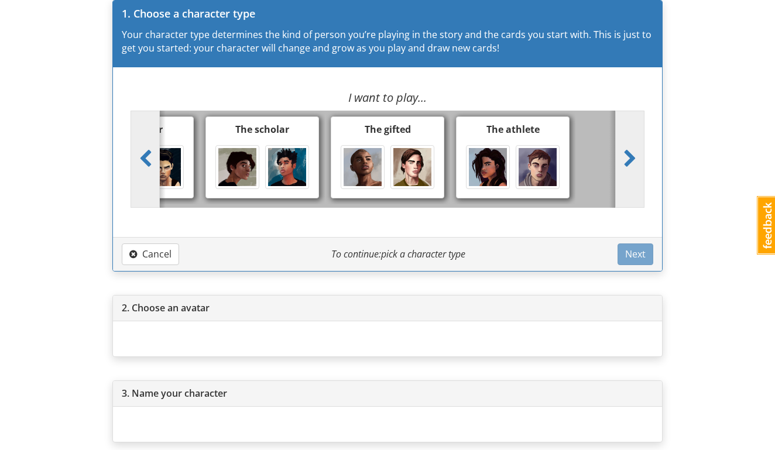
click at [508, 152] on div at bounding box center [488, 167] width 44 height 44
click at [513, 160] on input "The athlete" at bounding box center [517, 164] width 8 height 8
radio input "true"
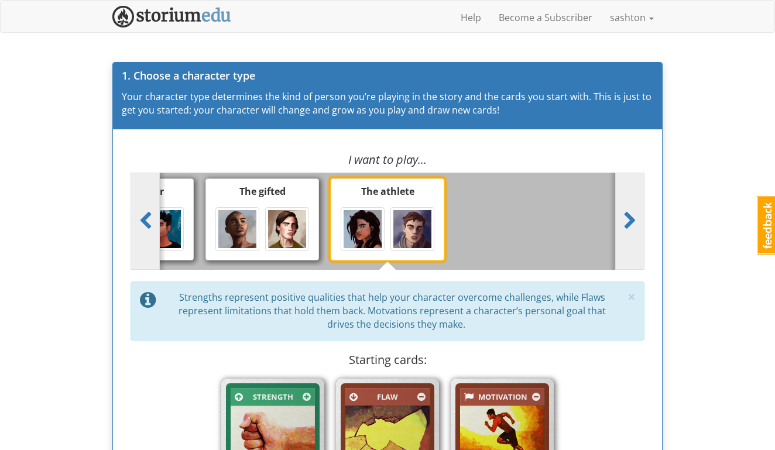
scroll to position [0, 0]
click at [145, 215] on span at bounding box center [145, 221] width 13 height 19
radio input "true"
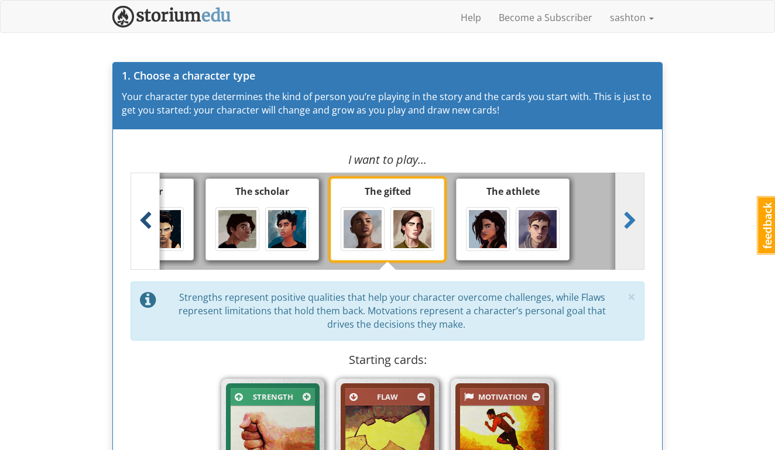
click at [145, 215] on span at bounding box center [145, 221] width 13 height 19
radio input "true"
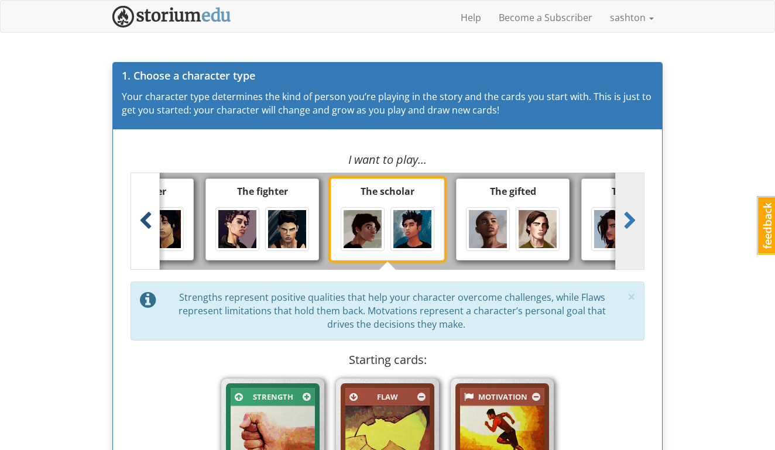
click at [145, 215] on span at bounding box center [145, 221] width 13 height 19
radio input "true"
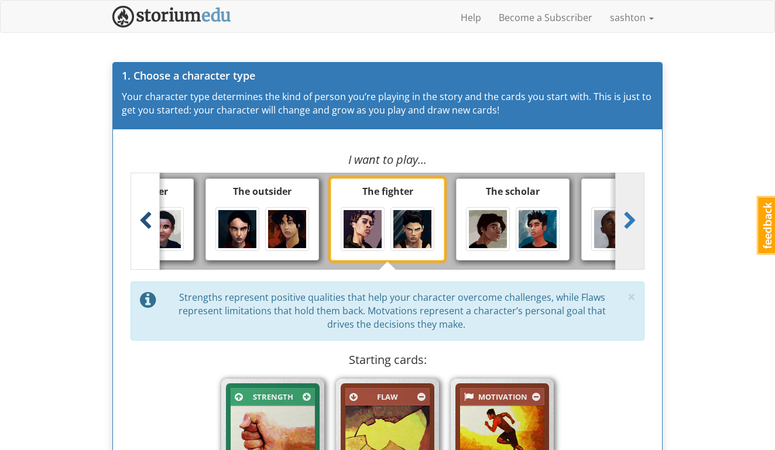
click at [145, 215] on span at bounding box center [145, 221] width 13 height 19
radio input "true"
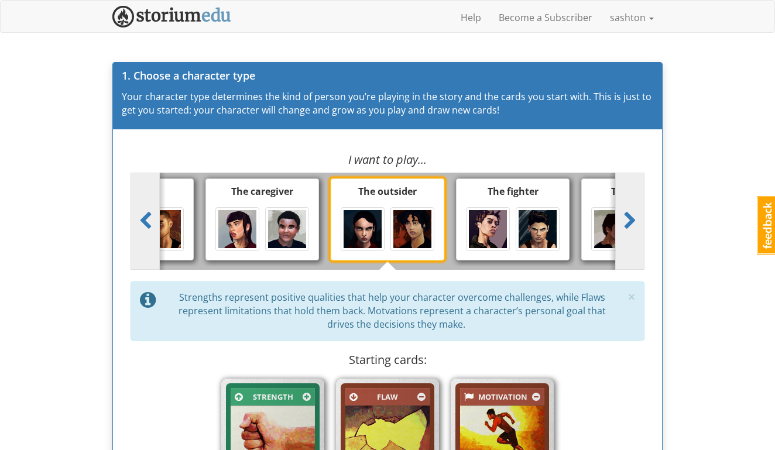
click at [270, 195] on div "The caregiver" at bounding box center [262, 191] width 101 height 13
click at [270, 222] on input "The caregiver" at bounding box center [266, 226] width 8 height 8
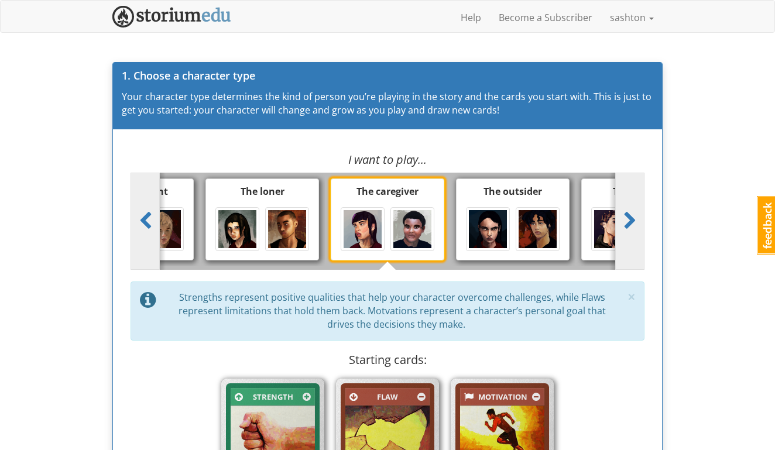
click at [354, 234] on img at bounding box center [363, 229] width 38 height 38
click at [388, 230] on input "The caregiver" at bounding box center [392, 226] width 8 height 8
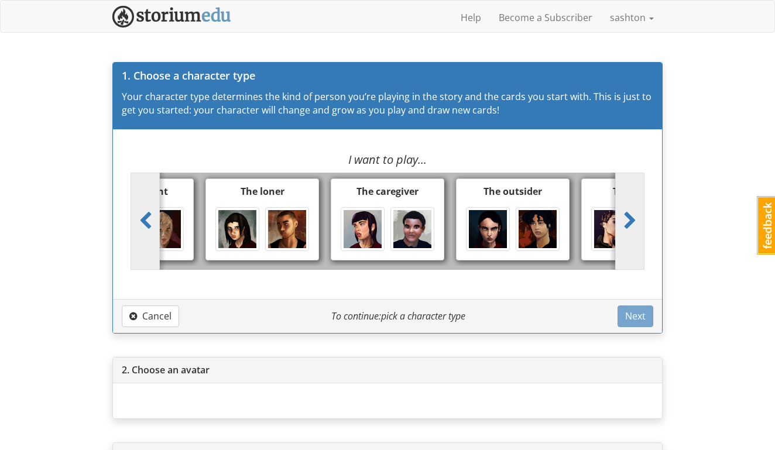
click at [354, 234] on img at bounding box center [363, 229] width 38 height 38
click at [388, 230] on input "The caregiver" at bounding box center [392, 226] width 8 height 8
radio input "true"
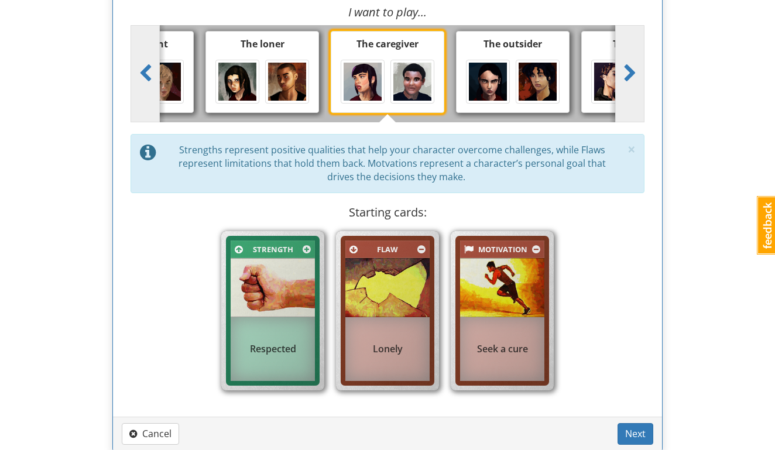
scroll to position [148, 0]
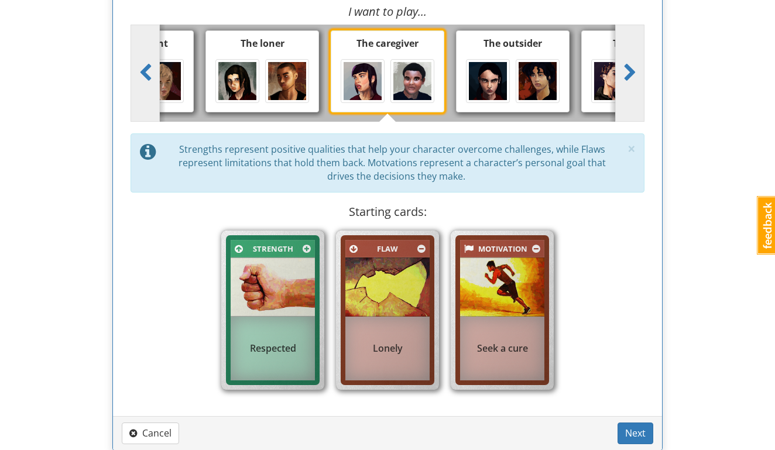
click at [513, 78] on div at bounding box center [513, 81] width 101 height 50
click at [513, 78] on input "The outsider" at bounding box center [517, 78] width 8 height 8
radio input "true"
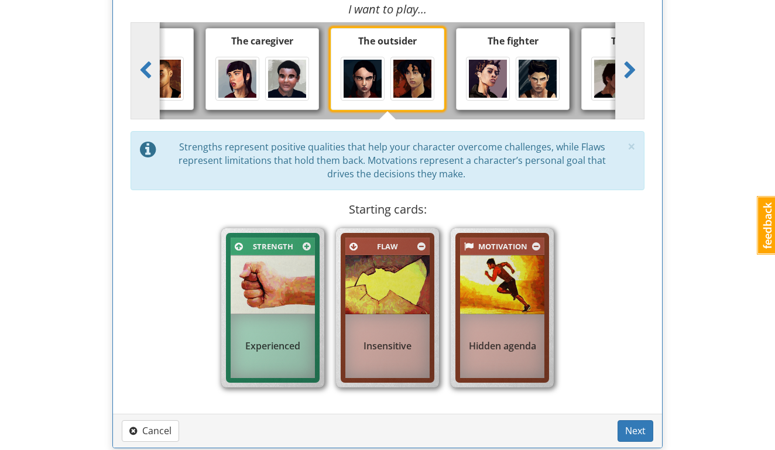
scroll to position [152, 0]
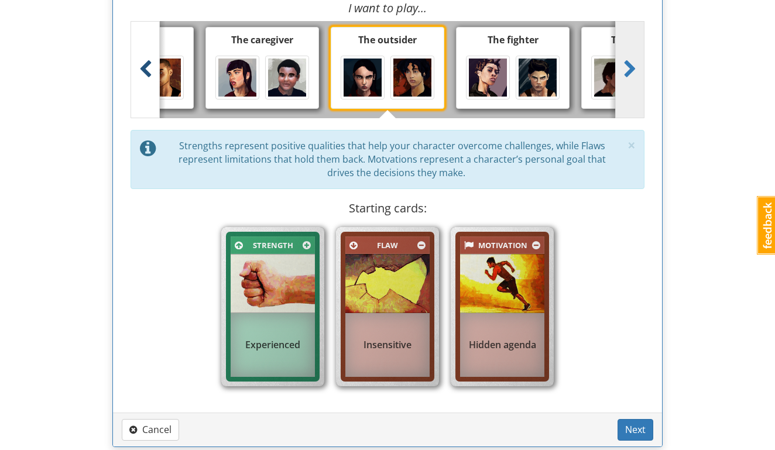
click at [149, 85] on link at bounding box center [145, 69] width 29 height 97
radio input "true"
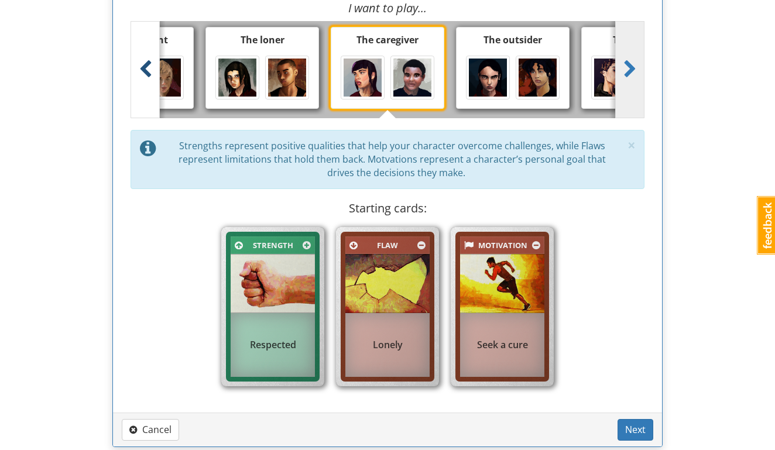
click at [149, 85] on link at bounding box center [145, 69] width 29 height 97
radio input "true"
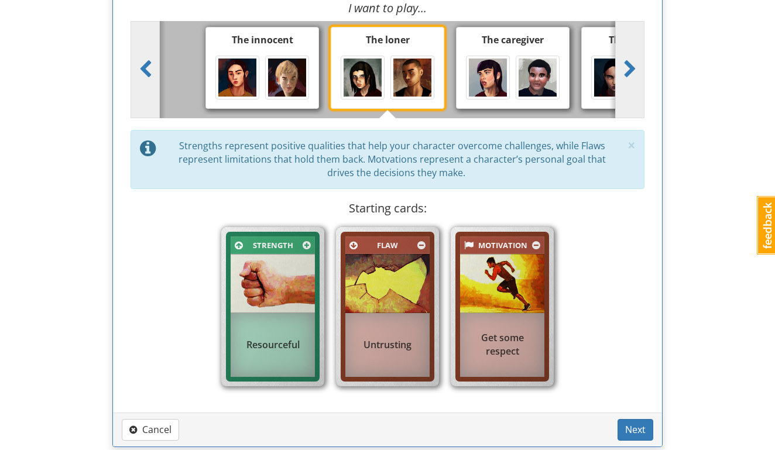
click at [271, 68] on img at bounding box center [287, 78] width 38 height 38
click at [270, 70] on input "The innocent" at bounding box center [266, 74] width 8 height 8
radio input "true"
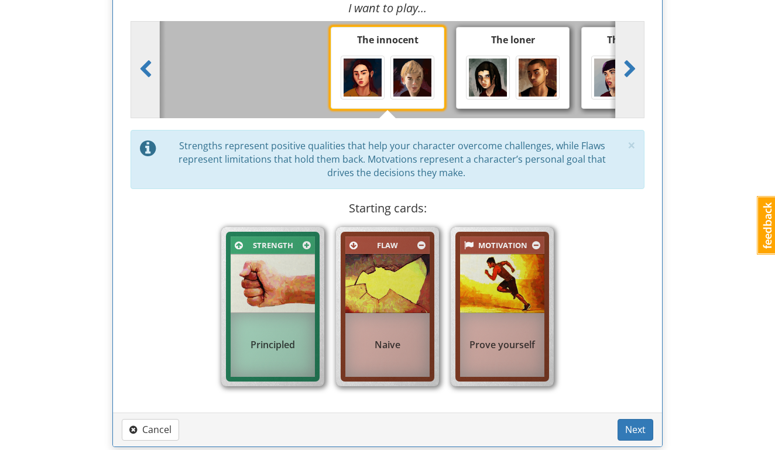
click at [493, 60] on img at bounding box center [488, 78] width 38 height 38
click at [513, 70] on input "The loner" at bounding box center [517, 74] width 8 height 8
radio input "true"
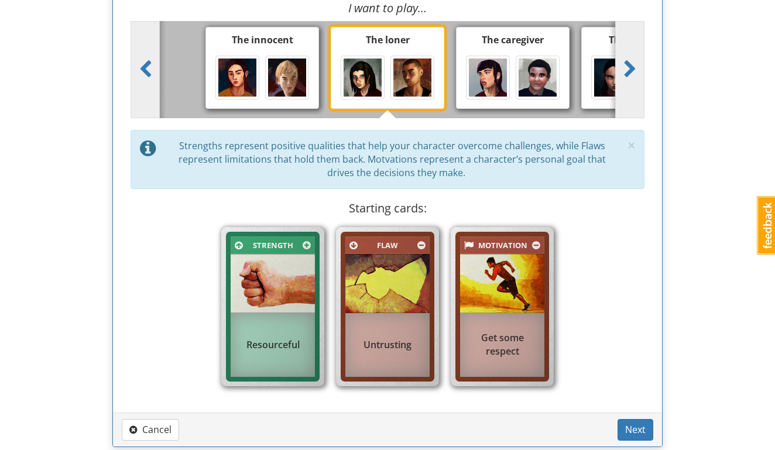
click at [504, 61] on img at bounding box center [488, 78] width 38 height 38
click at [513, 70] on input "The caregiver" at bounding box center [517, 74] width 8 height 8
radio input "true"
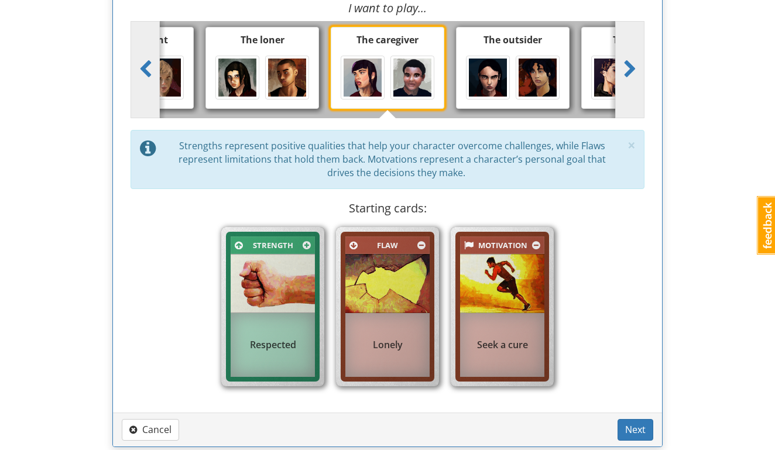
click at [534, 63] on img at bounding box center [538, 78] width 38 height 38
click at [521, 70] on input "The outsider" at bounding box center [517, 74] width 8 height 8
radio input "true"
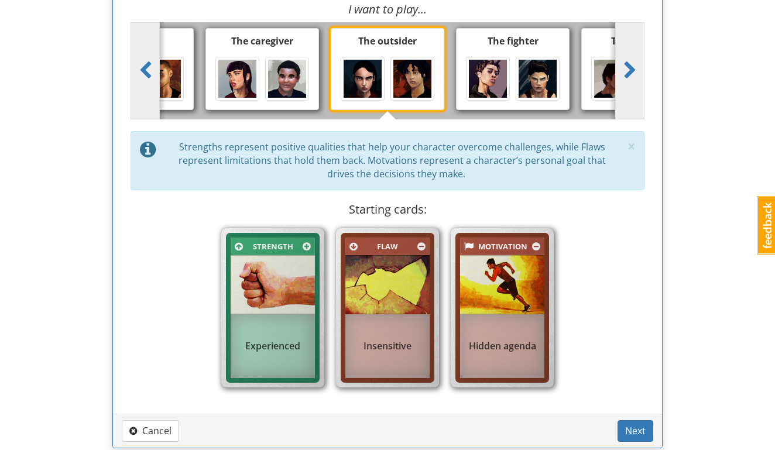
scroll to position [150, 0]
click at [534, 63] on img at bounding box center [538, 79] width 38 height 38
click at [521, 71] on input "The fighter" at bounding box center [517, 75] width 8 height 8
radio input "true"
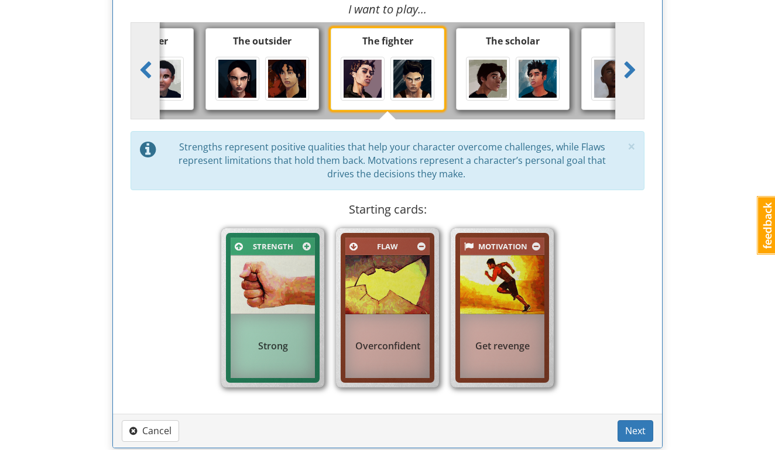
click at [538, 64] on img at bounding box center [538, 79] width 38 height 38
click at [521, 71] on input "The scholar" at bounding box center [517, 75] width 8 height 8
radio input "true"
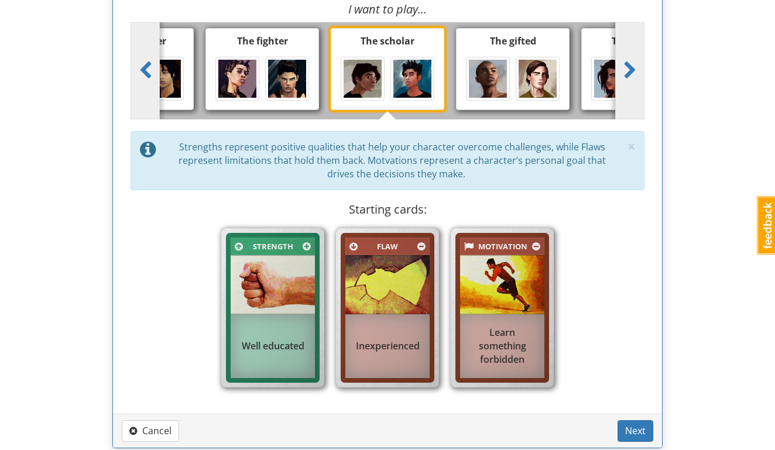
click at [538, 64] on img at bounding box center [538, 79] width 38 height 38
click at [521, 71] on input "The gifted" at bounding box center [517, 75] width 8 height 8
radio input "true"
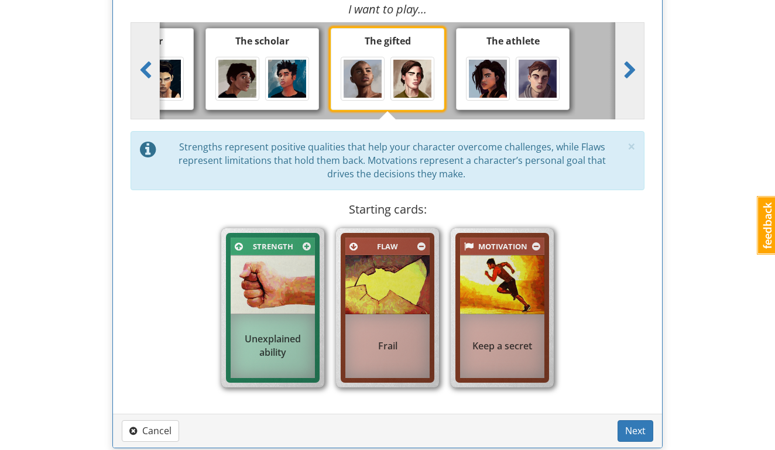
click at [465, 76] on div at bounding box center [513, 79] width 101 height 50
click at [513, 76] on input "The athlete" at bounding box center [517, 75] width 8 height 8
radio input "true"
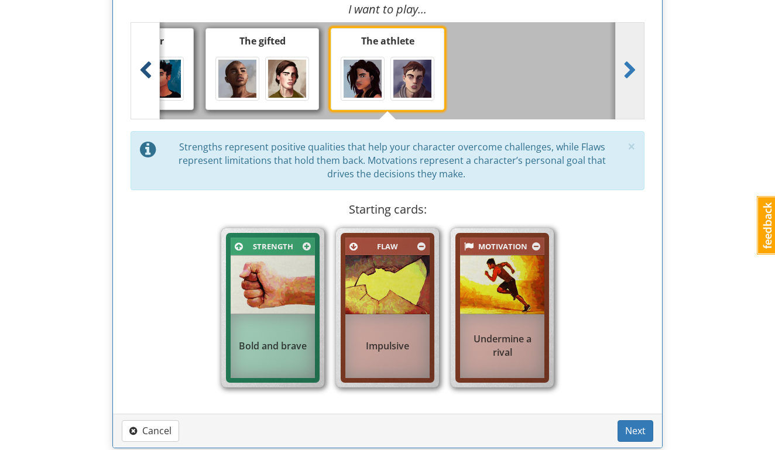
click at [153, 78] on link at bounding box center [145, 70] width 29 height 97
radio input "true"
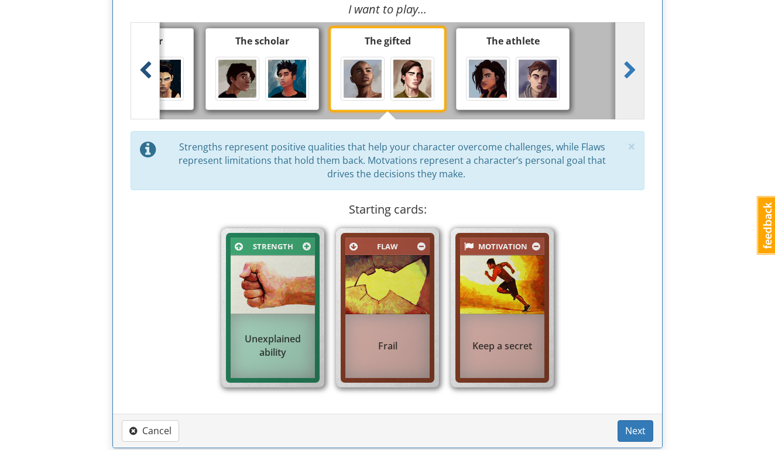
click at [153, 78] on link at bounding box center [145, 70] width 29 height 97
radio input "true"
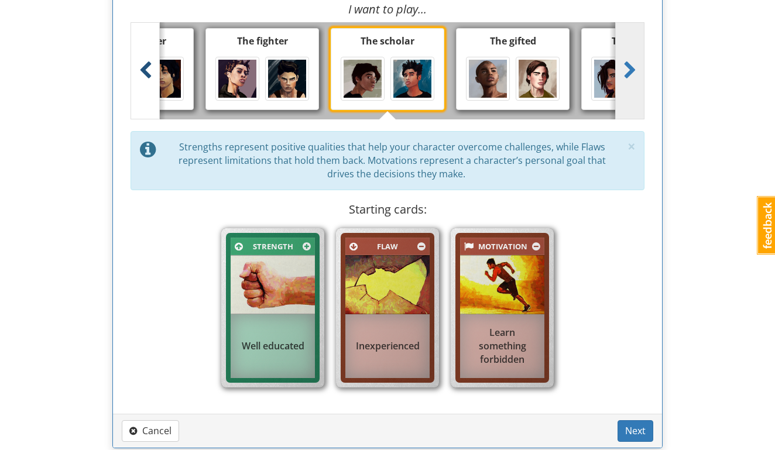
click at [153, 78] on link at bounding box center [145, 70] width 29 height 97
radio input "true"
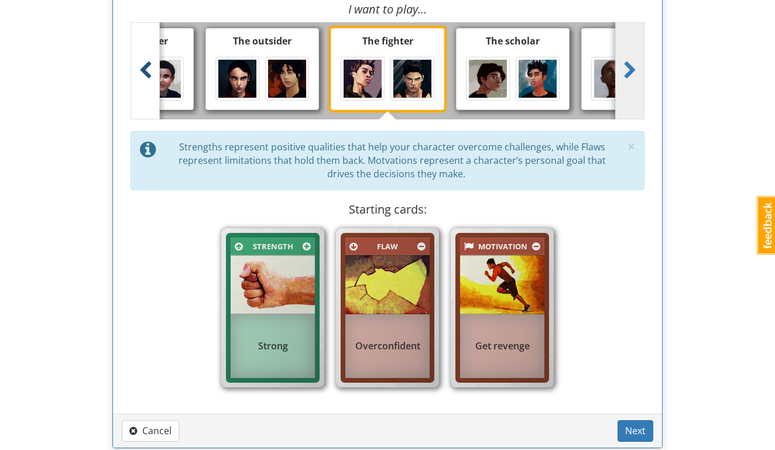
click at [153, 78] on link at bounding box center [145, 70] width 29 height 97
radio input "true"
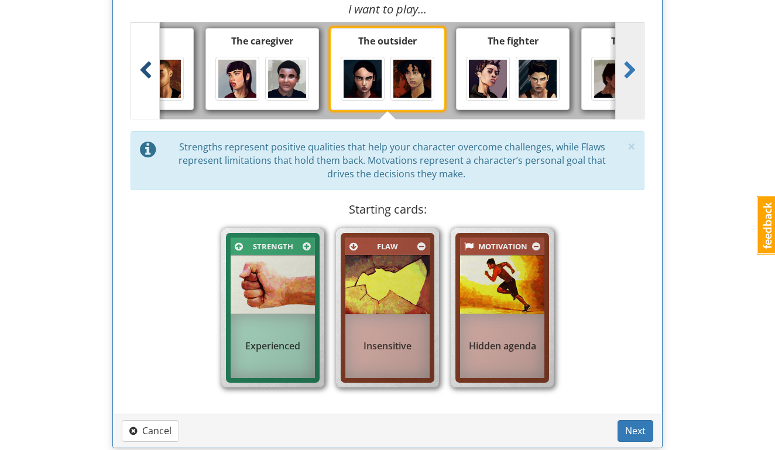
click at [153, 78] on link at bounding box center [145, 70] width 29 height 97
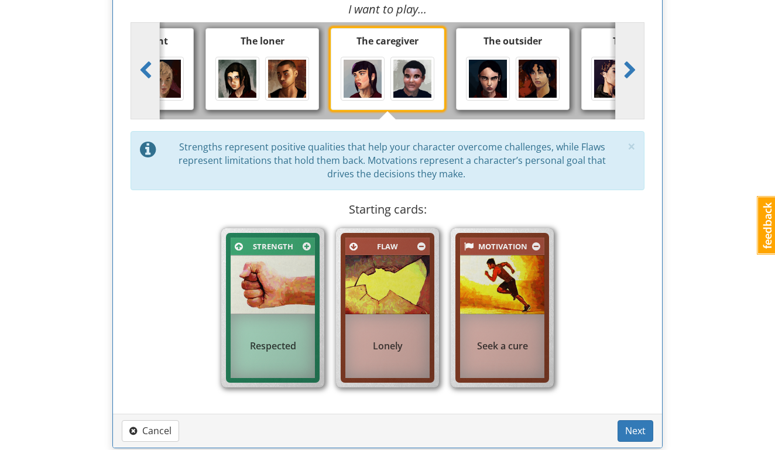
click at [377, 60] on img at bounding box center [363, 79] width 38 height 38
click at [388, 71] on input "The caregiver" at bounding box center [392, 75] width 8 height 8
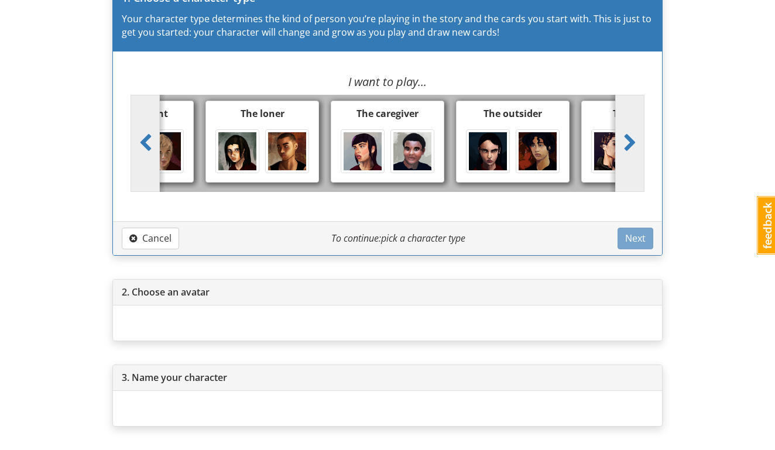
scroll to position [74, 0]
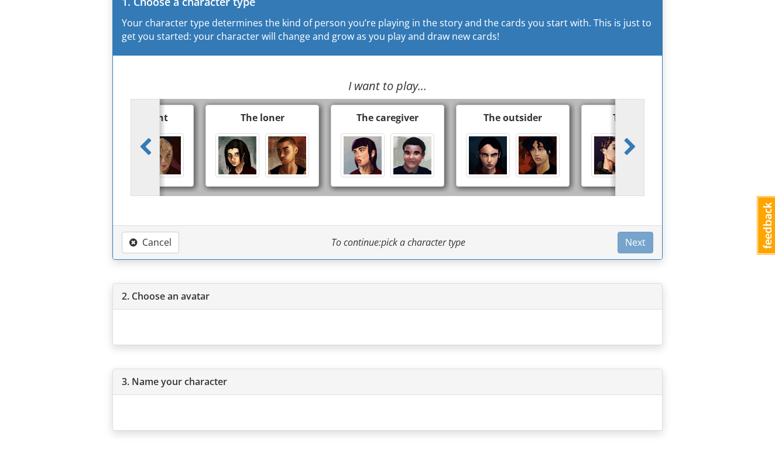
click at [379, 139] on img at bounding box center [363, 155] width 38 height 38
click at [388, 148] on input "The caregiver" at bounding box center [392, 152] width 8 height 8
radio input "true"
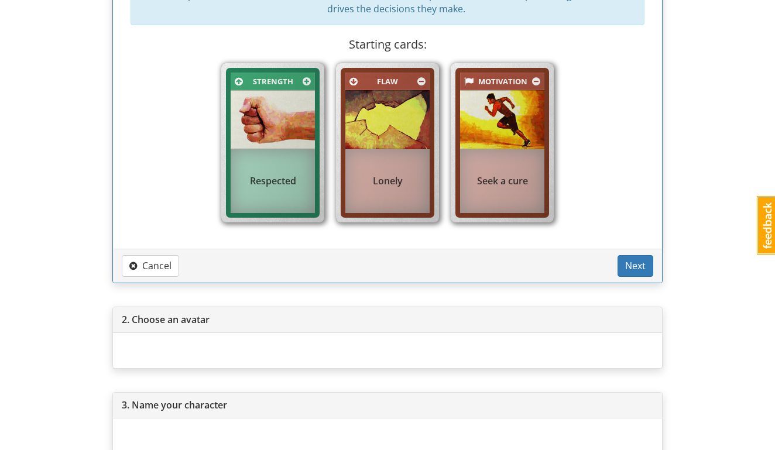
scroll to position [317, 0]
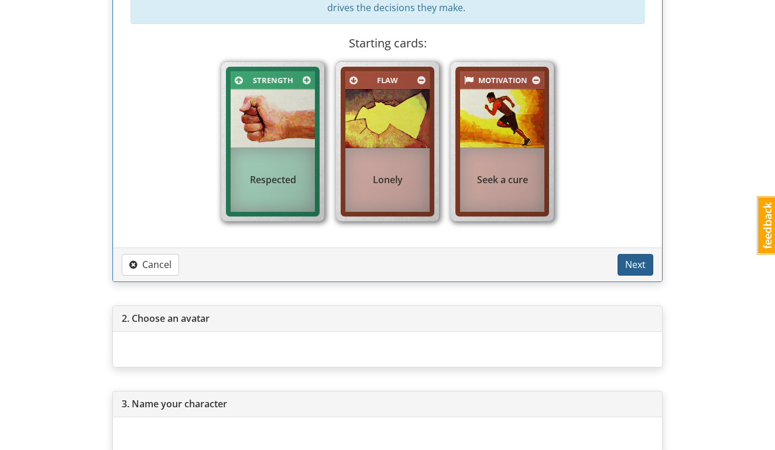
click at [629, 260] on span "Next" at bounding box center [635, 264] width 20 height 13
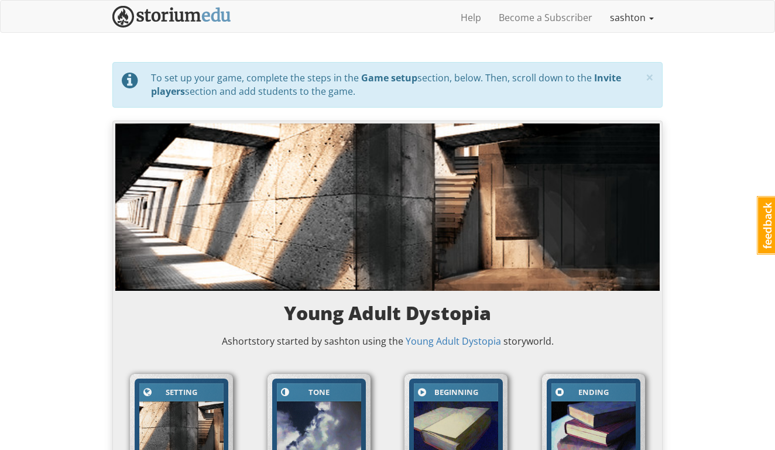
click at [648, 17] on link "sashton" at bounding box center [631, 17] width 61 height 29
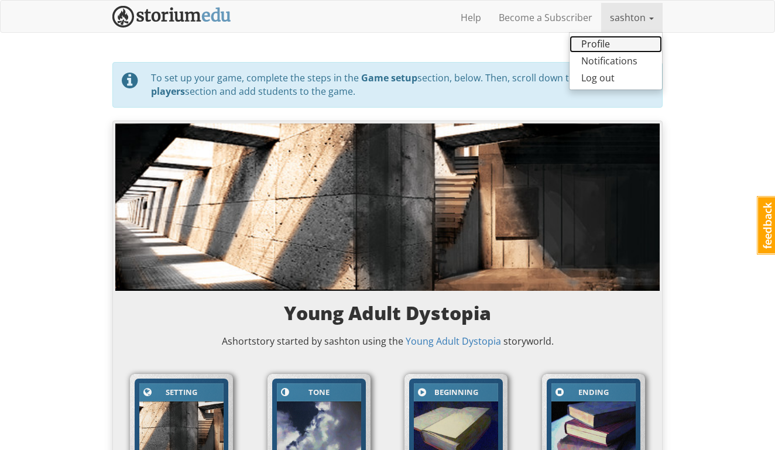
click at [621, 46] on link "Profile" at bounding box center [616, 44] width 93 height 17
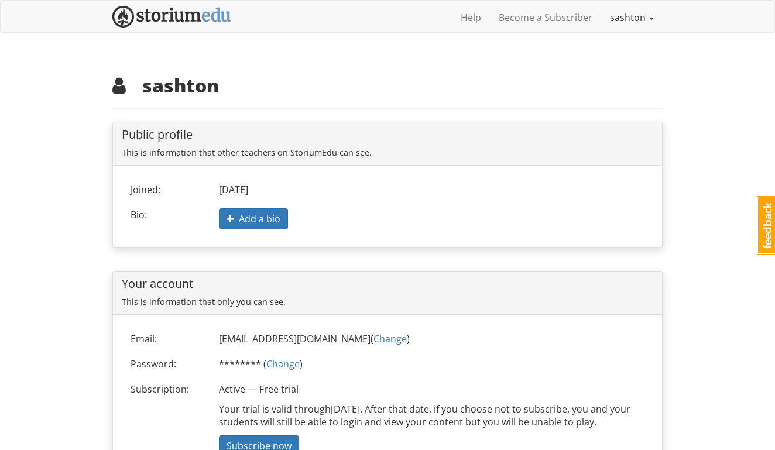
click at [648, 20] on link "sashton" at bounding box center [631, 17] width 61 height 29
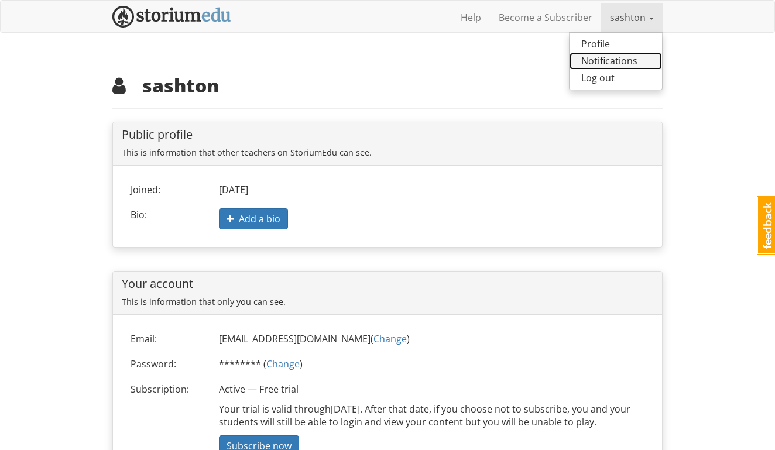
click at [628, 60] on link "Notifications" at bounding box center [616, 61] width 93 height 17
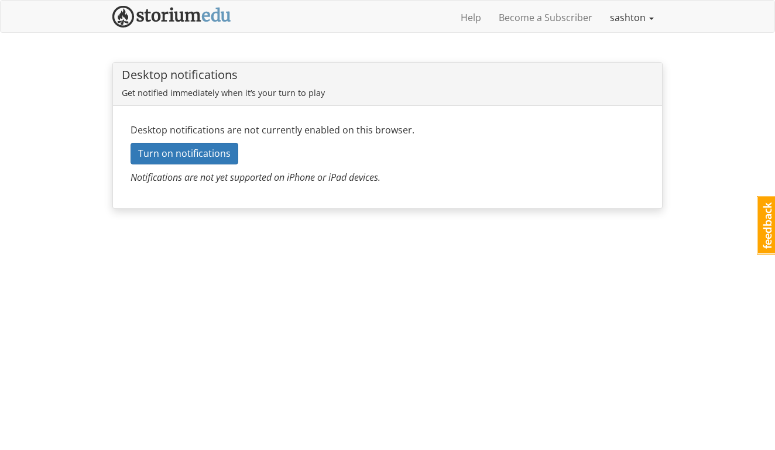
click at [645, 19] on link "sashton" at bounding box center [631, 17] width 61 height 29
click at [473, 24] on link "Help" at bounding box center [471, 17] width 38 height 29
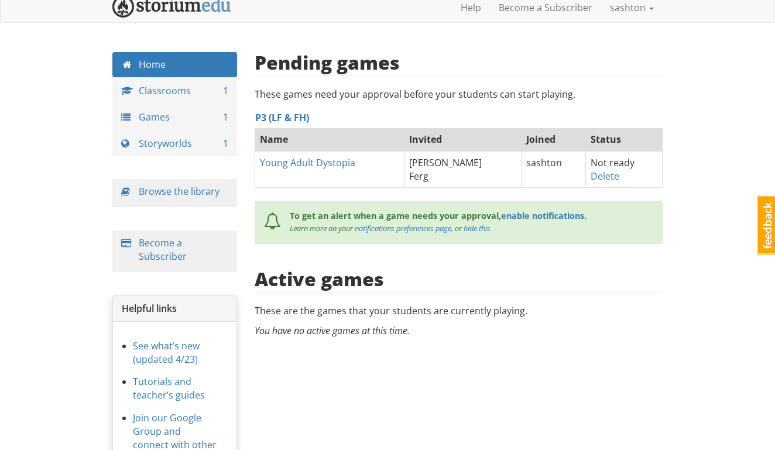
scroll to position [12, 0]
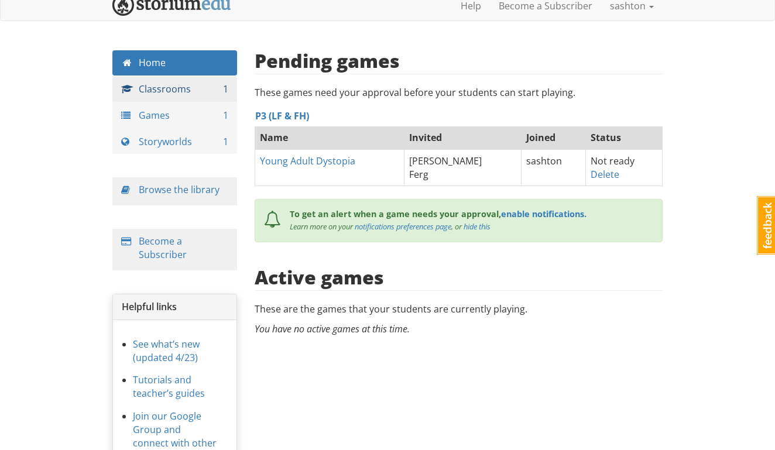
click at [168, 89] on link "Classrooms 1" at bounding box center [174, 89] width 125 height 25
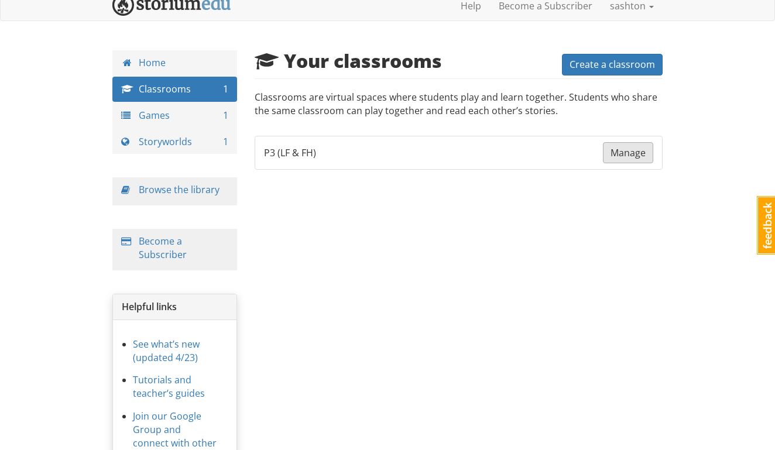
click at [631, 152] on span "Manage" at bounding box center [628, 152] width 35 height 13
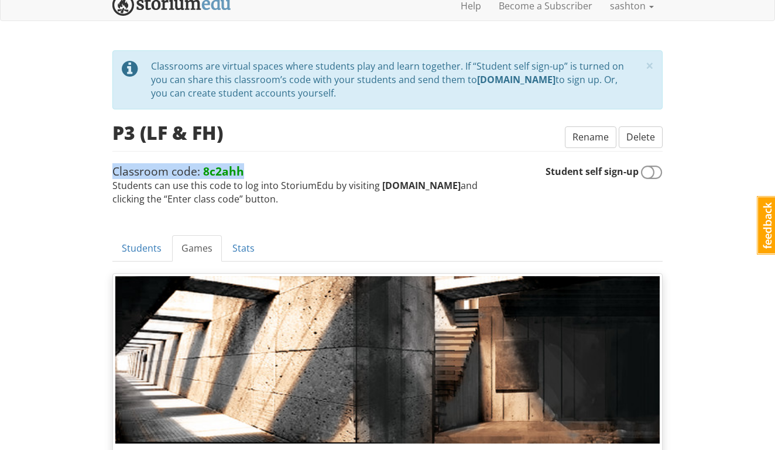
drag, startPoint x: 244, startPoint y: 170, endPoint x: 114, endPoint y: 174, distance: 130.1
click at [114, 174] on span "Classroom code: 8c2ahh Students can use this code to log into StoriumEdu by vis…" at bounding box center [328, 184] width 433 height 43
copy span "Classroom code: 8c2ahh"
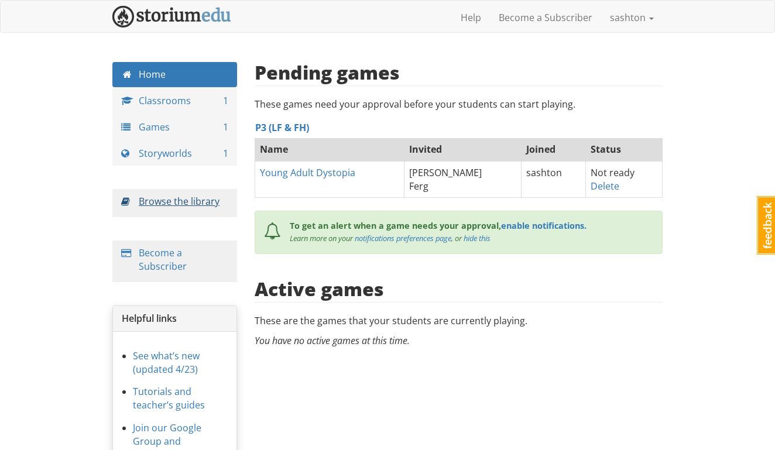
click at [184, 195] on link "Browse the library" at bounding box center [179, 201] width 81 height 13
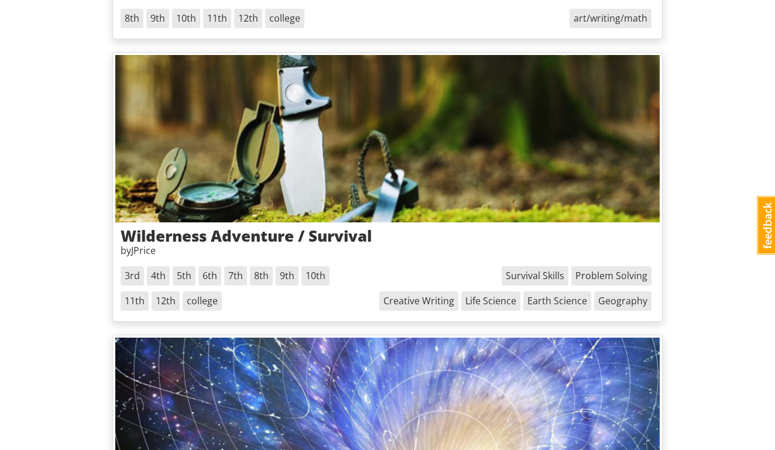
scroll to position [681, 0]
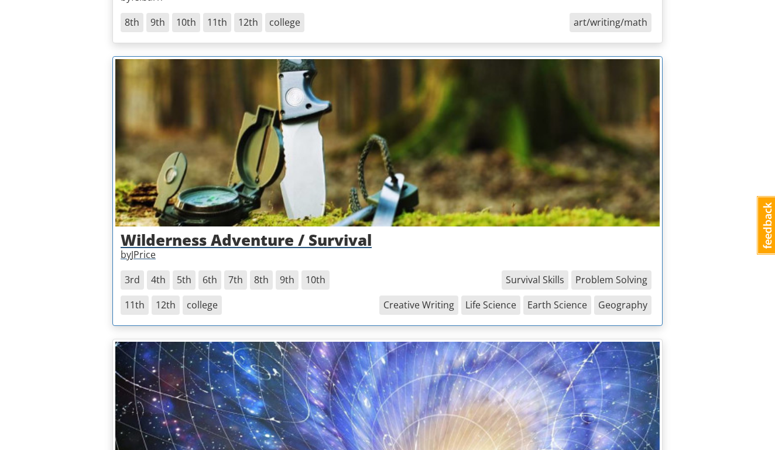
click at [220, 227] on div "Wilderness Adventure / Survival by JPrice 3rd , 4th , 5th , 6th , 7th , 8th , 9…" at bounding box center [387, 275] width 545 height 97
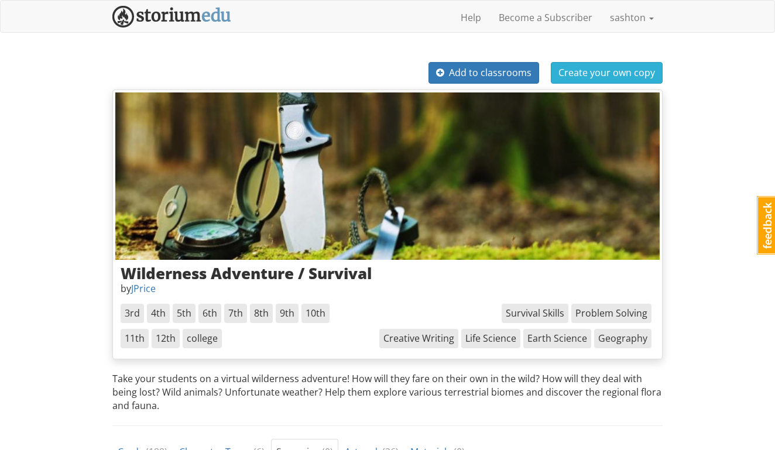
click at [583, 72] on span "Create your own copy" at bounding box center [607, 72] width 97 height 13
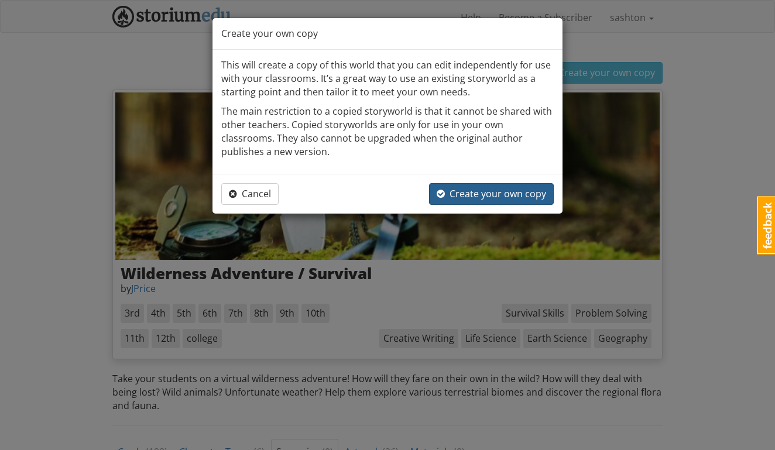
click at [454, 187] on span "Create your own copy" at bounding box center [491, 193] width 109 height 13
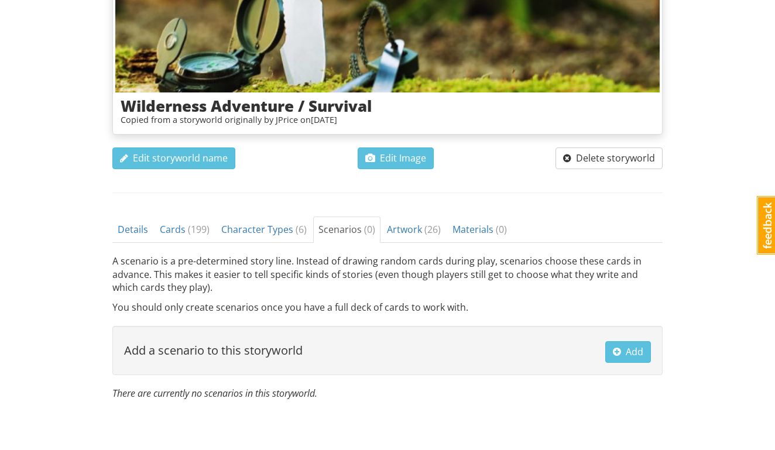
scroll to position [217, 0]
click at [135, 228] on span "Details" at bounding box center [133, 229] width 30 height 13
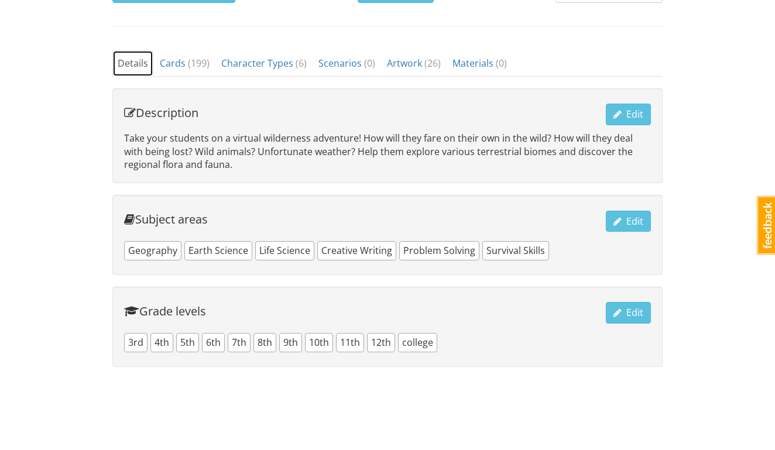
scroll to position [382, 0]
click at [162, 337] on span "4th" at bounding box center [161, 343] width 23 height 19
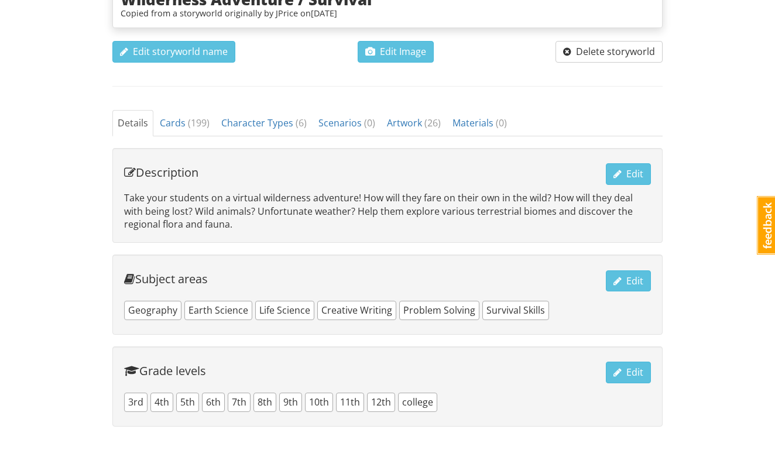
scroll to position [323, 0]
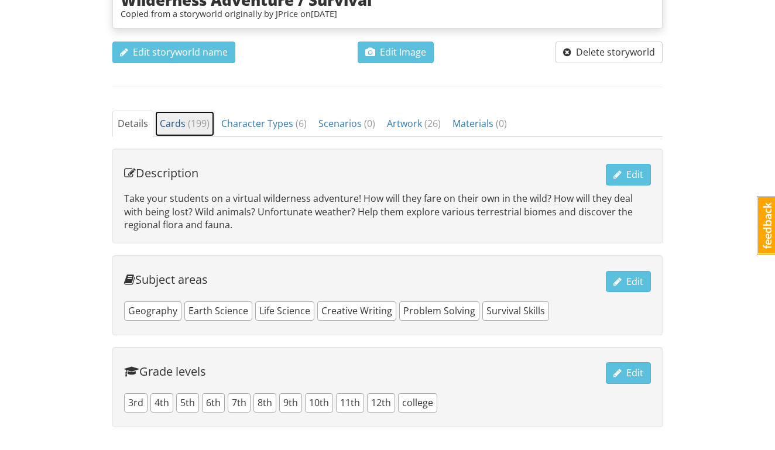
click at [183, 119] on span "Cards ( 199 )" at bounding box center [185, 123] width 50 height 13
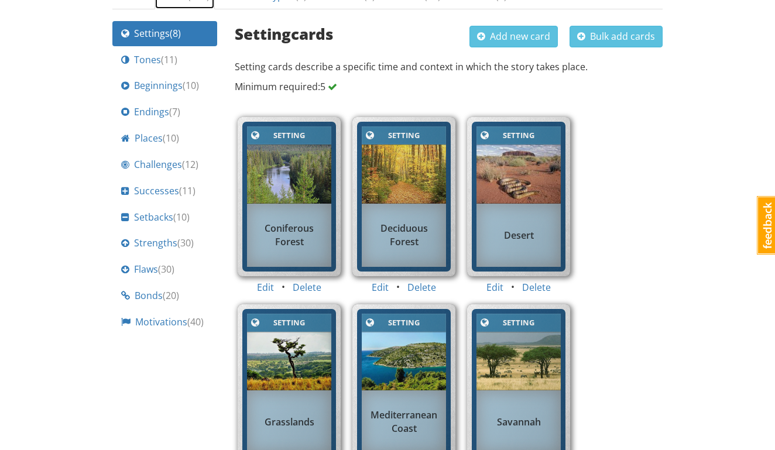
scroll to position [448, 0]
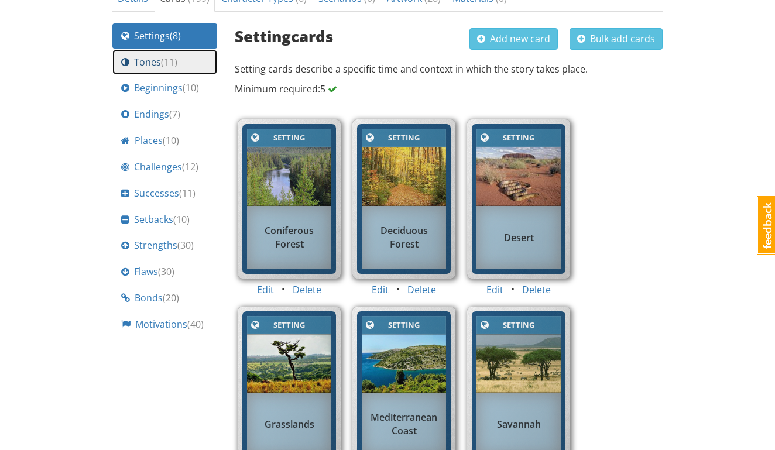
click at [149, 59] on span "Tones ( 11 )" at bounding box center [155, 62] width 43 height 13
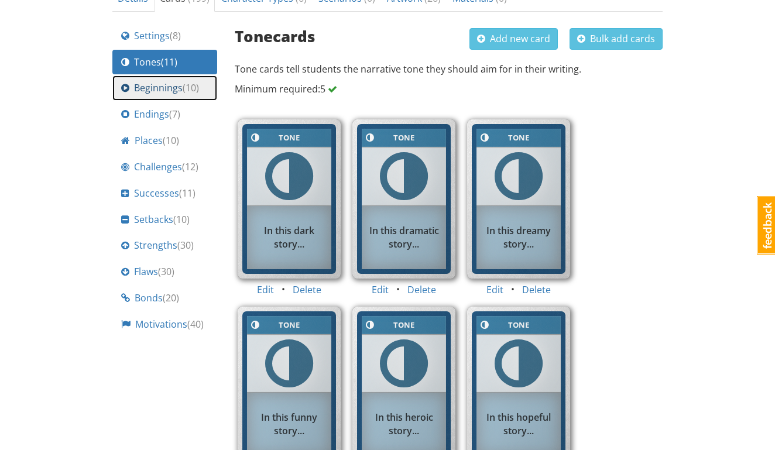
click at [149, 76] on link "Beginnings ( 10 )" at bounding box center [164, 88] width 105 height 25
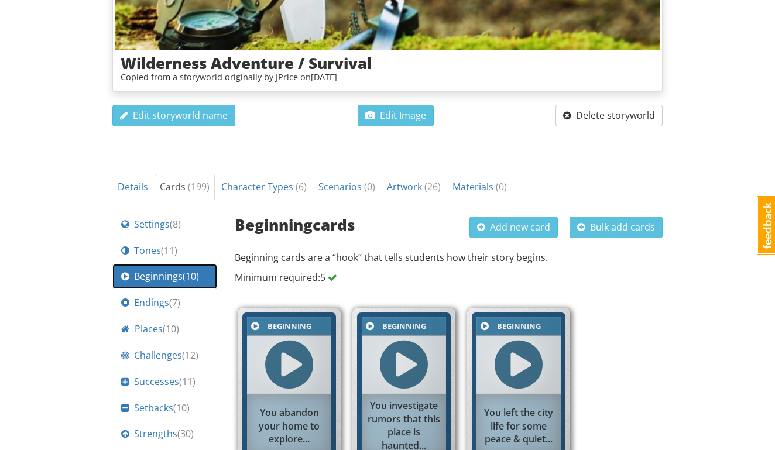
scroll to position [258, 0]
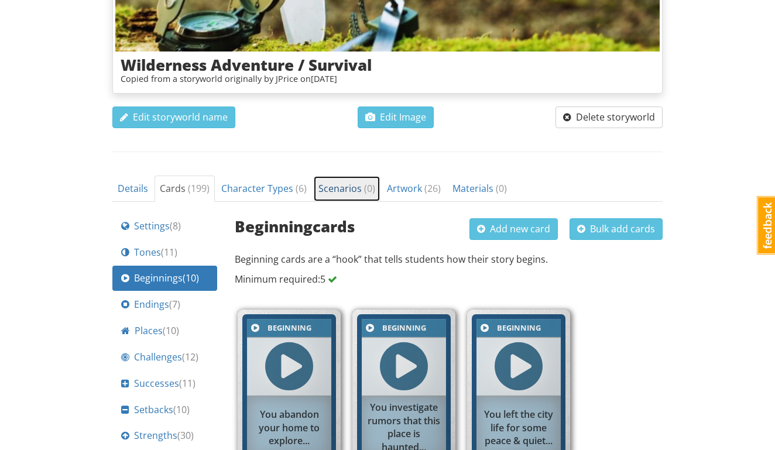
click at [345, 187] on span "Scenarios ( 0 )" at bounding box center [347, 188] width 57 height 13
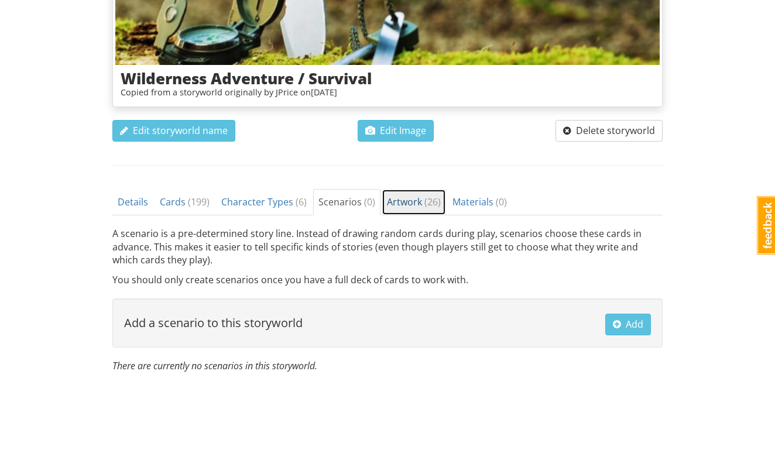
click at [406, 203] on span "Artwork ( 26 )" at bounding box center [414, 202] width 54 height 13
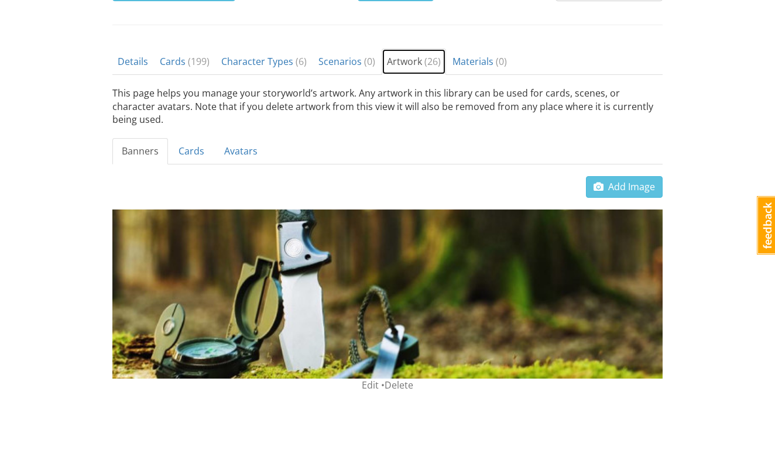
scroll to position [384, 0]
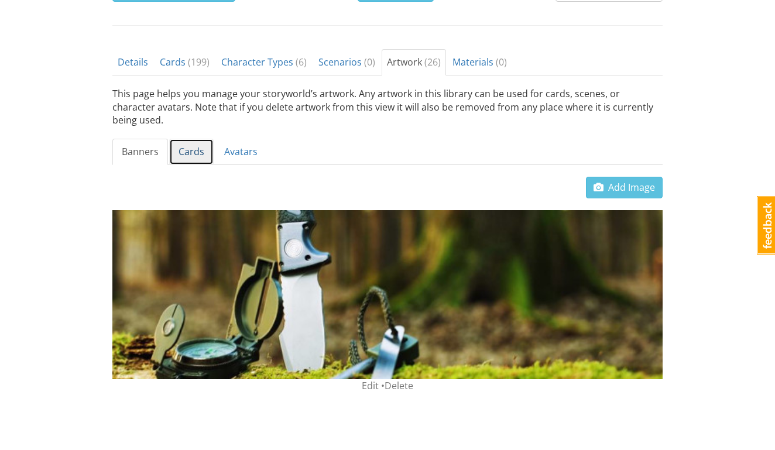
click at [186, 139] on link "Cards" at bounding box center [191, 152] width 45 height 26
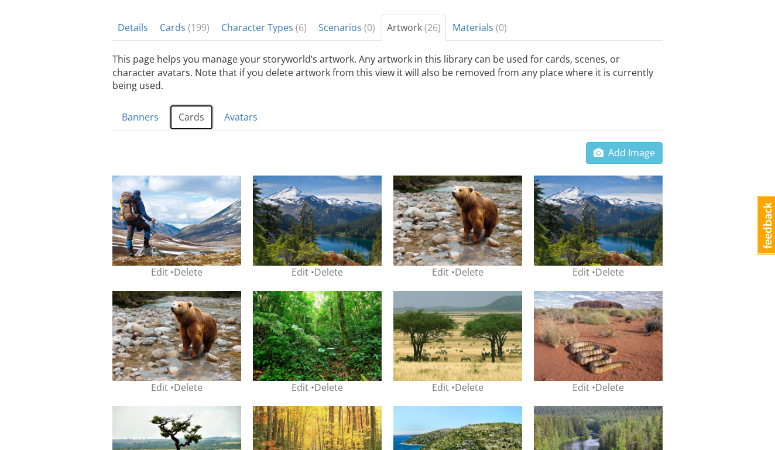
scroll to position [410, 0]
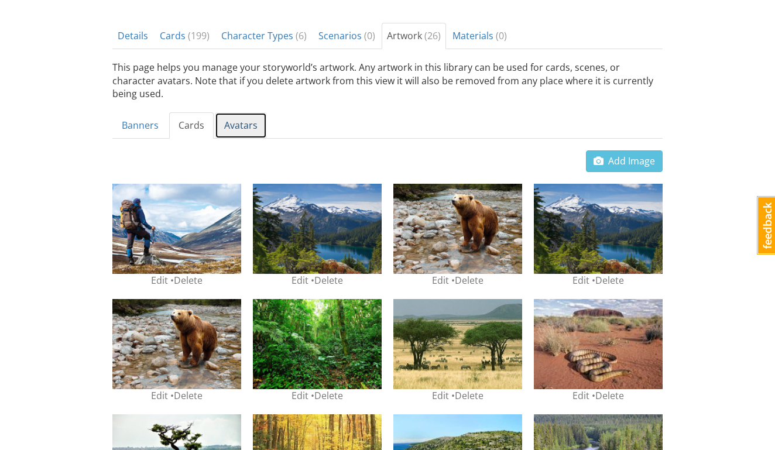
click at [244, 112] on link "Avatars" at bounding box center [241, 125] width 52 height 26
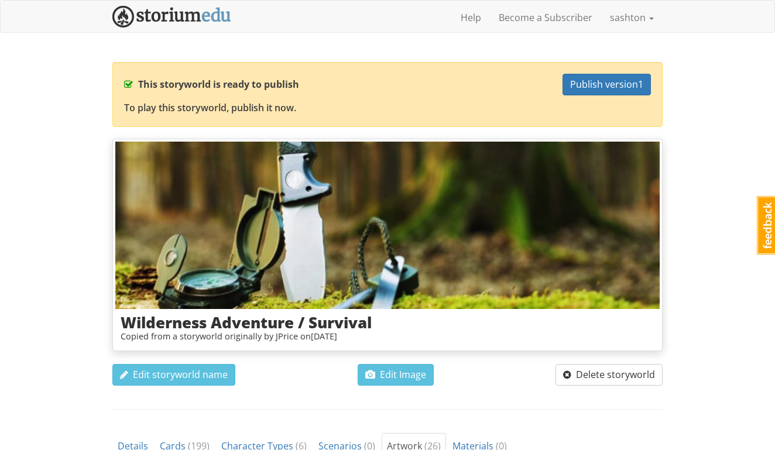
scroll to position [0, 0]
click at [587, 84] on span "Publish version 1" at bounding box center [606, 84] width 73 height 13
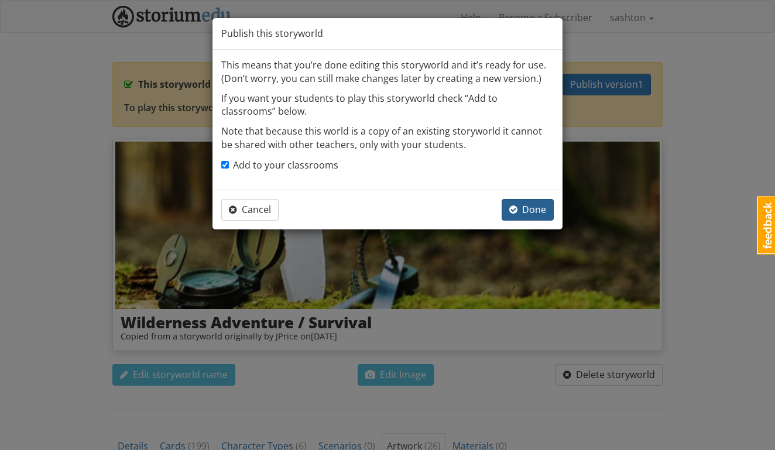
click at [518, 211] on span "Done" at bounding box center [527, 209] width 37 height 13
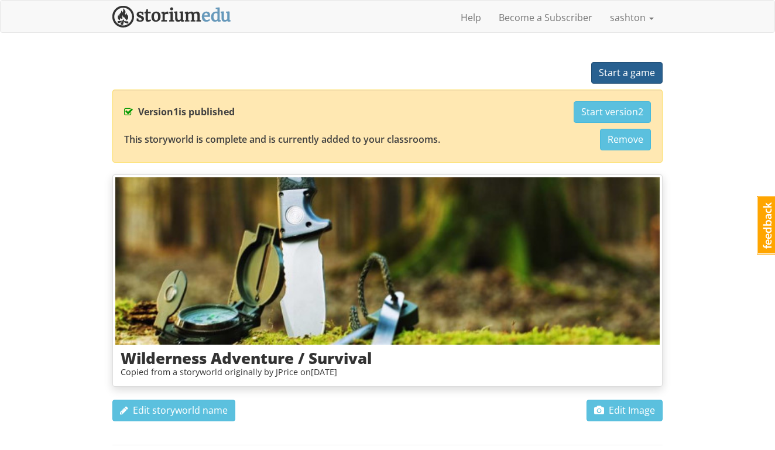
click at [627, 77] on span "Start a game" at bounding box center [627, 72] width 56 height 13
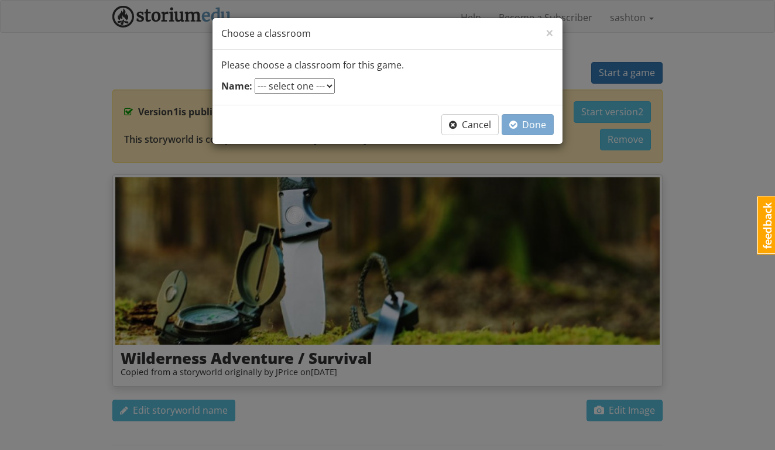
select select "ab9erx"
click at [523, 122] on span "Done" at bounding box center [527, 124] width 37 height 13
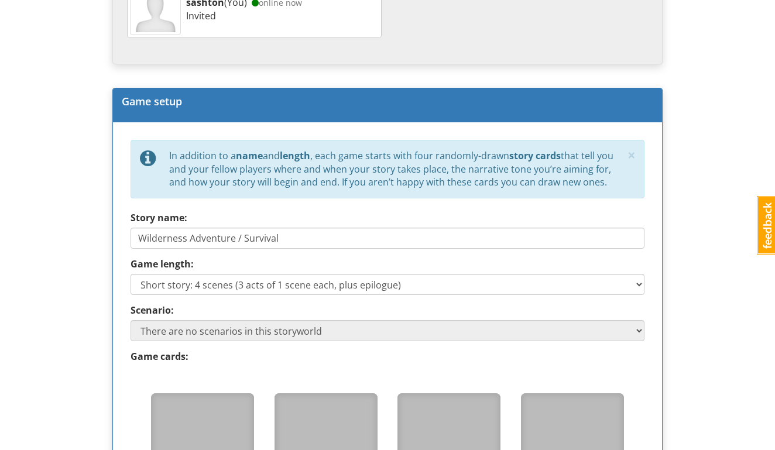
scroll to position [430, 0]
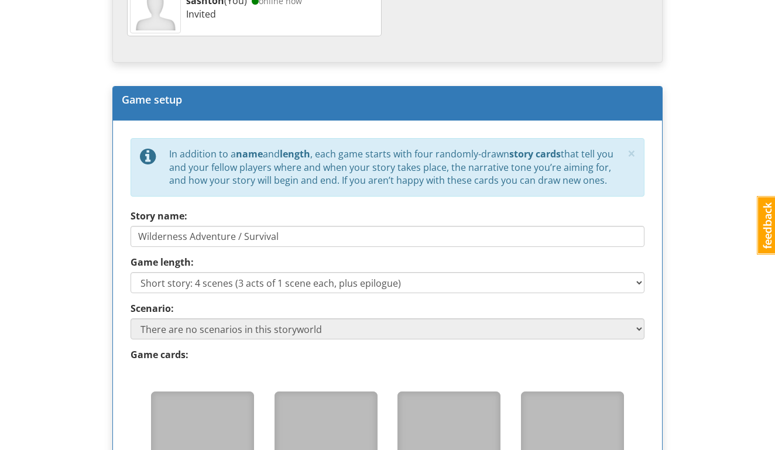
click at [66, 296] on div "sashton sashton 1 Toggle navigation Help Become a Subscriber sashton Profile No…" at bounding box center [387, 266] width 775 height 1393
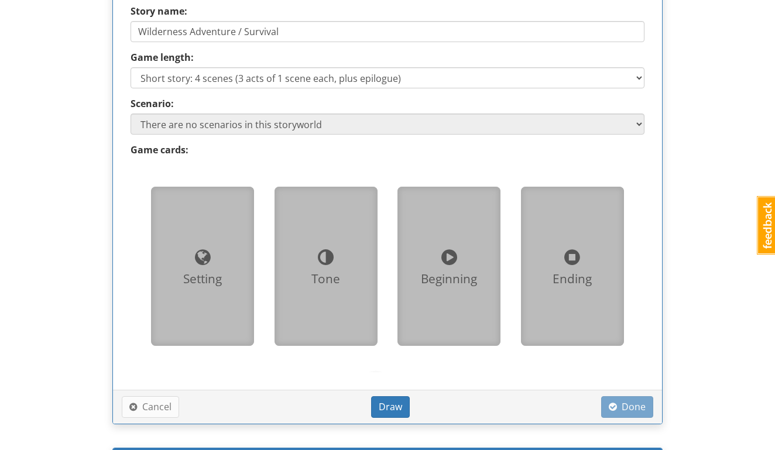
scroll to position [636, 0]
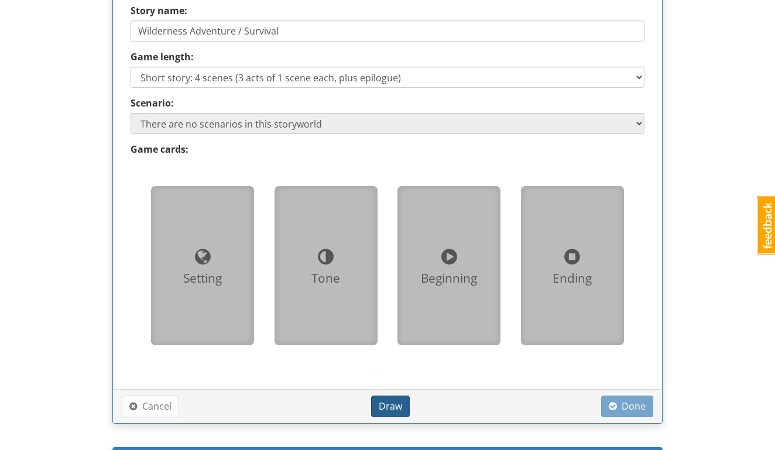
click at [398, 406] on span "Draw" at bounding box center [390, 406] width 23 height 13
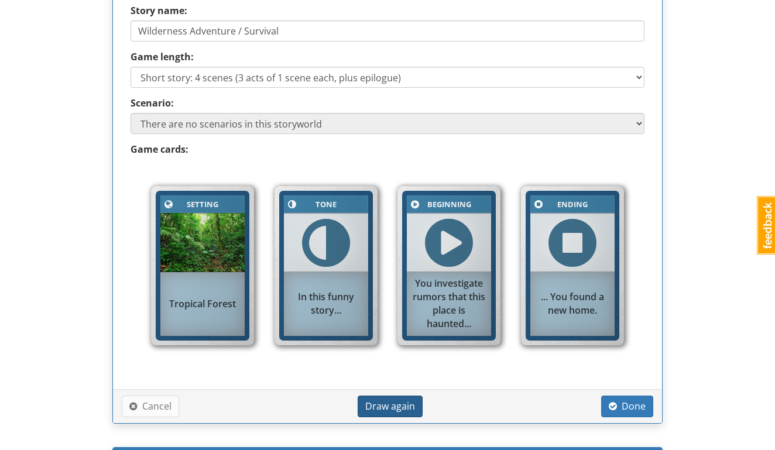
click at [398, 406] on span "Draw again" at bounding box center [390, 406] width 50 height 13
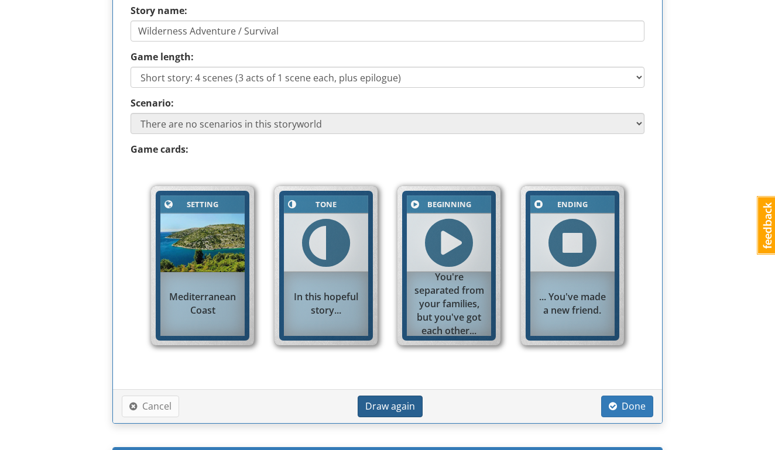
click at [398, 406] on span "Draw again" at bounding box center [390, 406] width 50 height 13
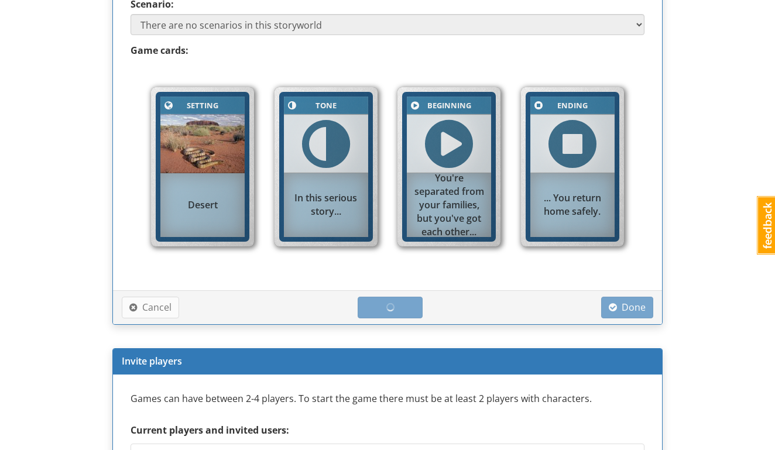
scroll to position [737, 0]
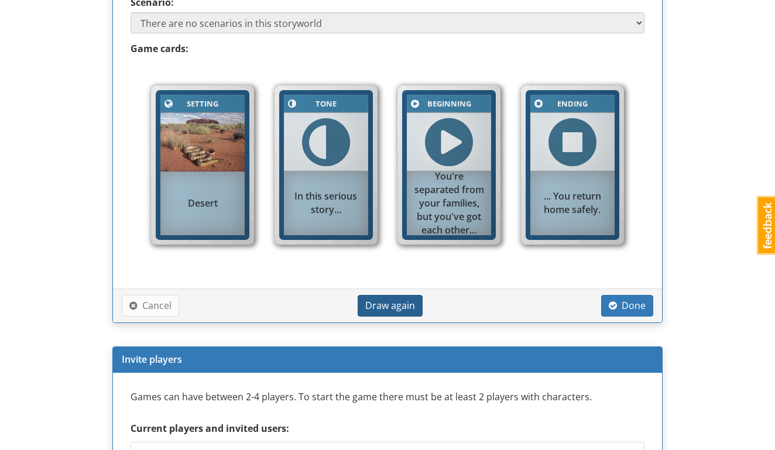
click at [388, 299] on span "Draw again" at bounding box center [390, 305] width 50 height 13
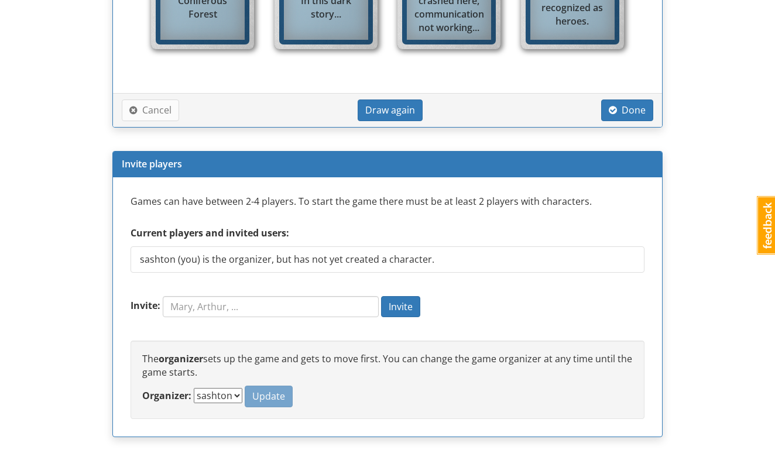
scroll to position [932, 0]
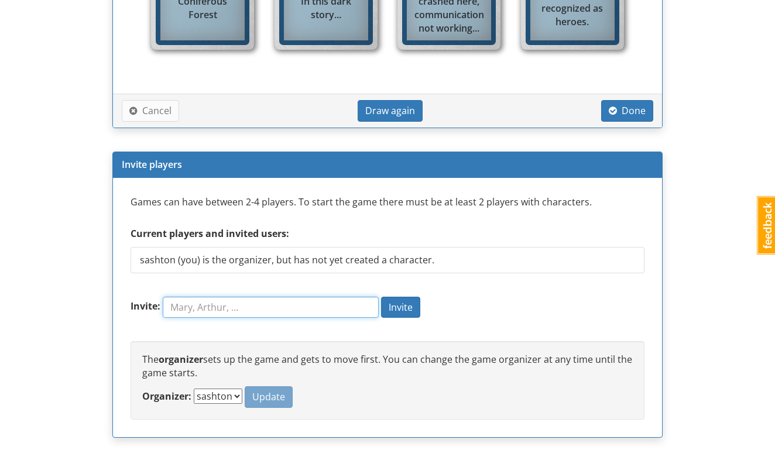
click at [179, 298] on input "Invite:" at bounding box center [271, 307] width 216 height 21
type input "[PERSON_NAME]"
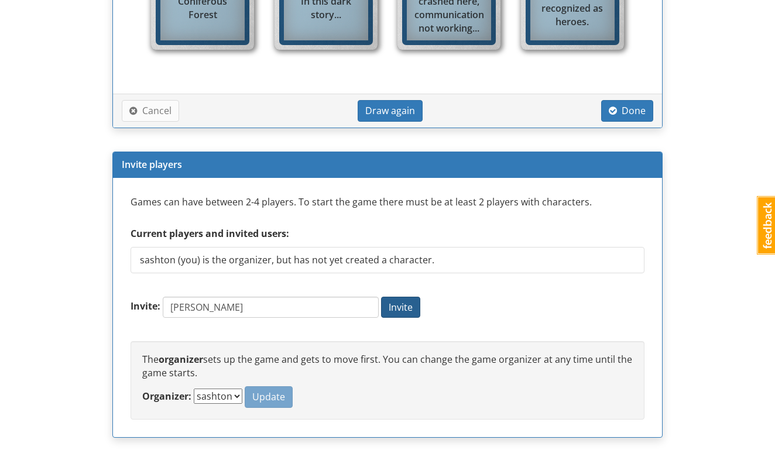
click at [389, 303] on span "Invite" at bounding box center [401, 307] width 24 height 13
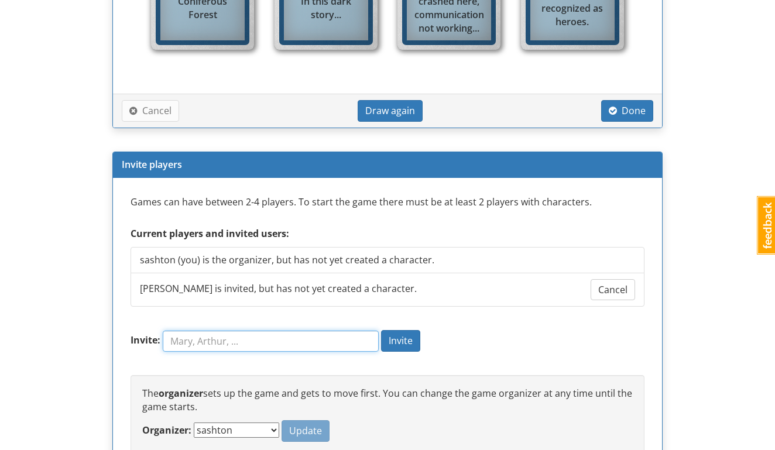
click at [196, 336] on input "Invite:" at bounding box center [271, 341] width 216 height 21
type input "Ferg"
click at [406, 334] on span "Invite" at bounding box center [401, 340] width 24 height 13
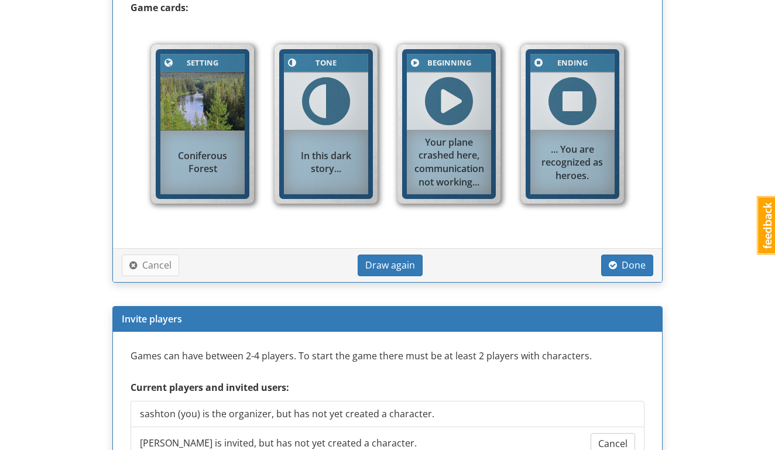
scroll to position [852, 0]
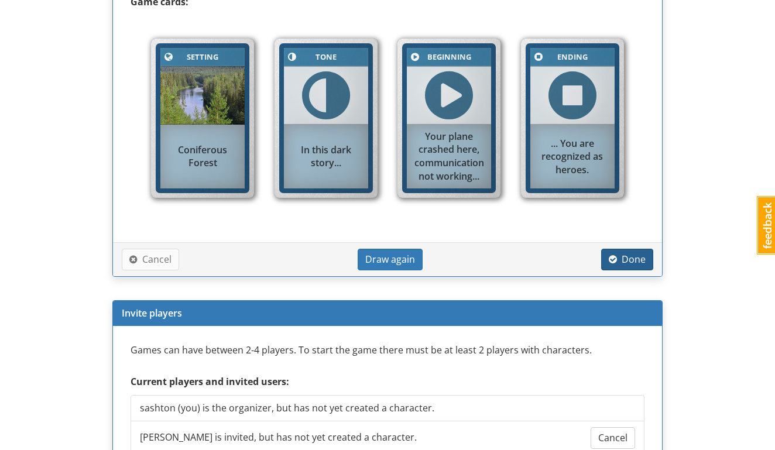
click at [625, 253] on span "Done" at bounding box center [627, 259] width 37 height 13
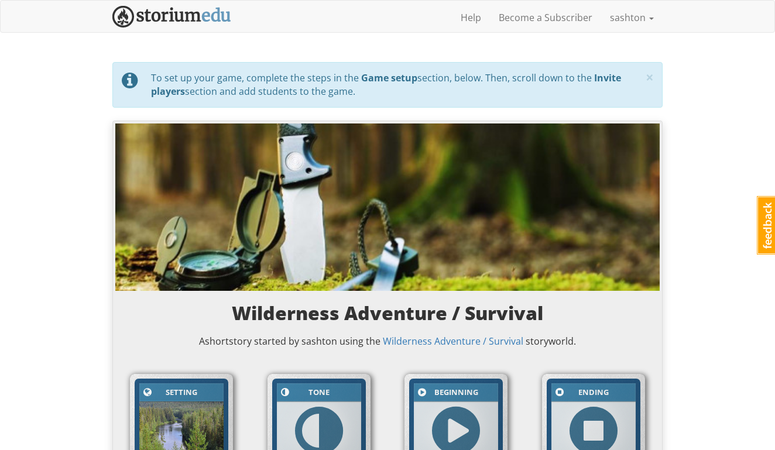
scroll to position [0, 0]
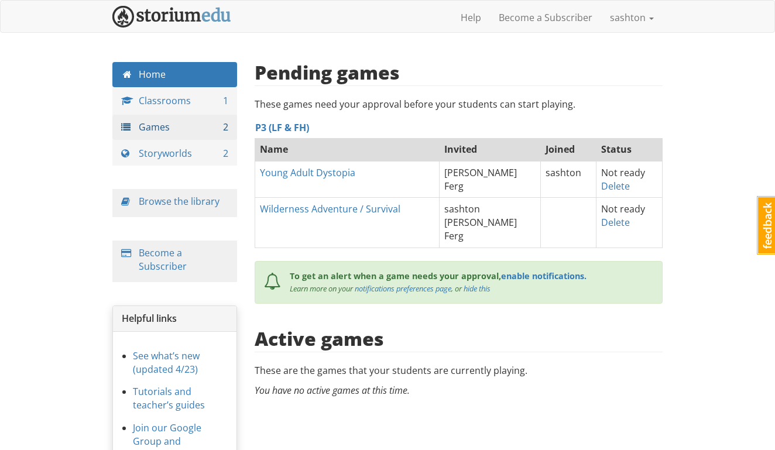
click at [225, 125] on span "2" at bounding box center [225, 127] width 5 height 13
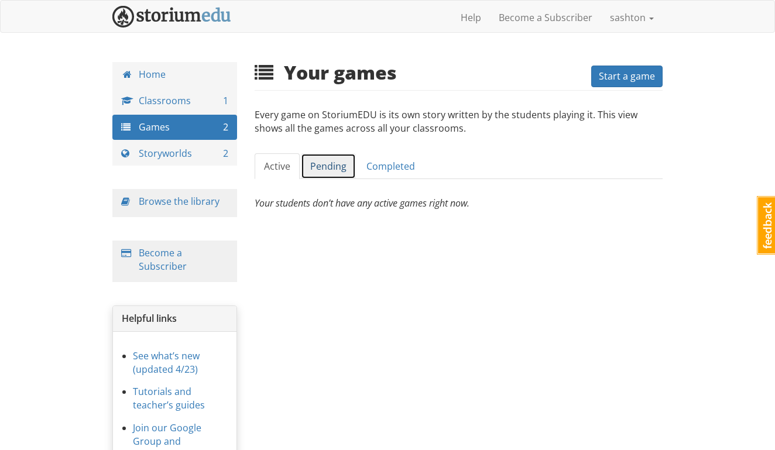
click at [327, 163] on link "Pending" at bounding box center [328, 166] width 55 height 26
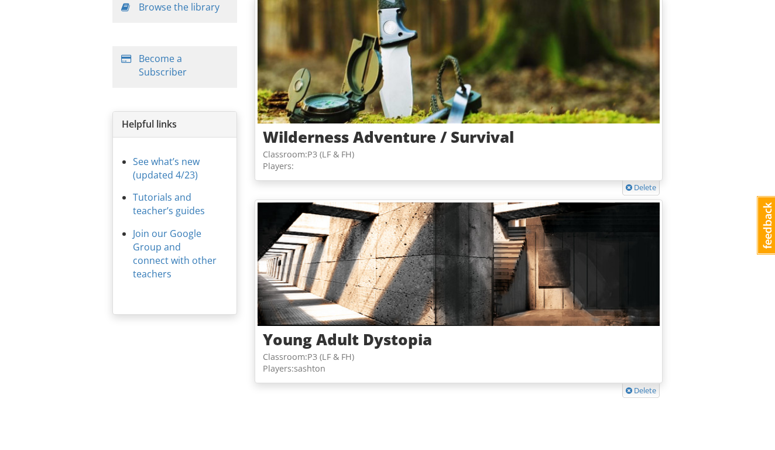
scroll to position [200, 0]
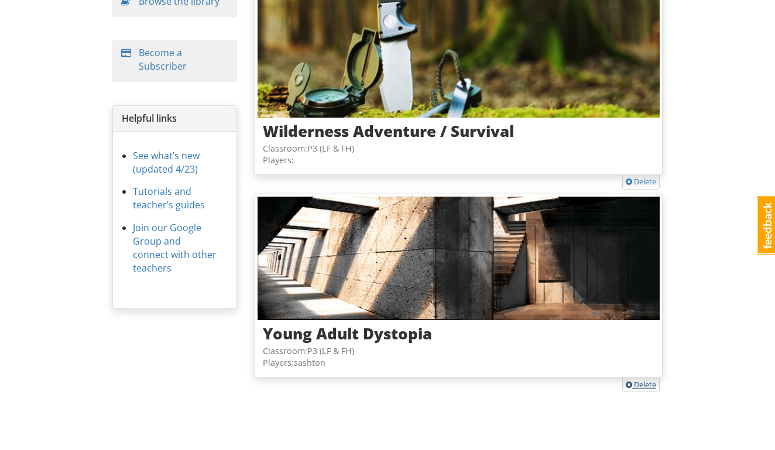
click at [638, 386] on link "Delete" at bounding box center [641, 384] width 30 height 11
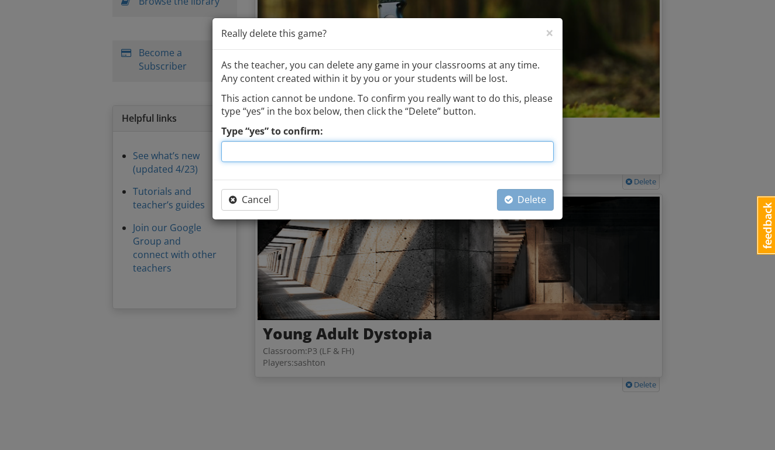
click at [416, 148] on input "Type “yes” to confirm:" at bounding box center [387, 151] width 333 height 21
type input "yes"
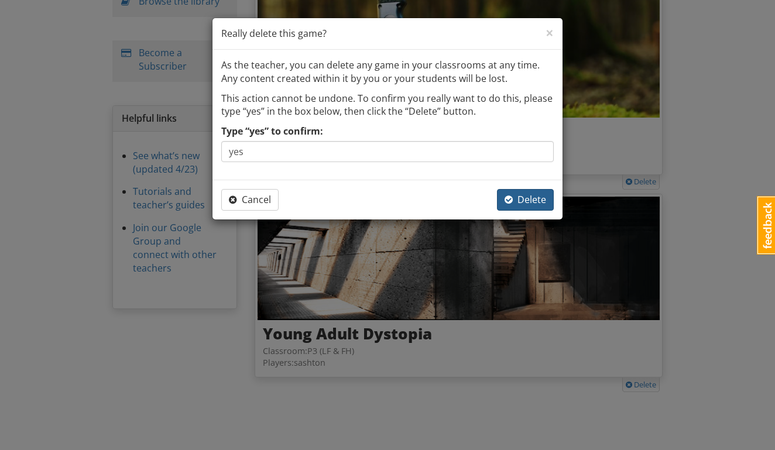
click at [519, 199] on span "Delete" at bounding box center [526, 199] width 42 height 13
